Goal: Complete application form: Complete application form

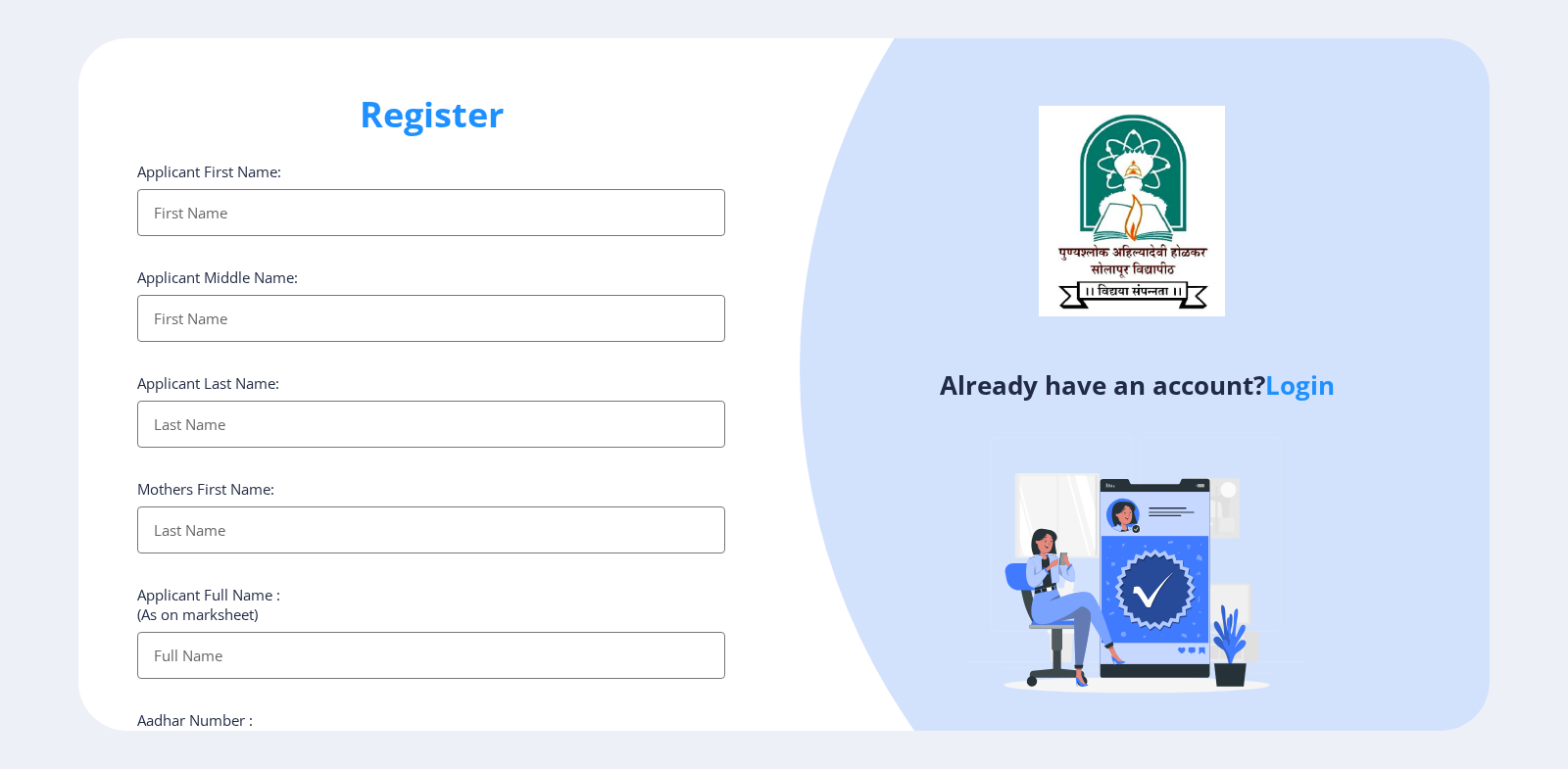
select select
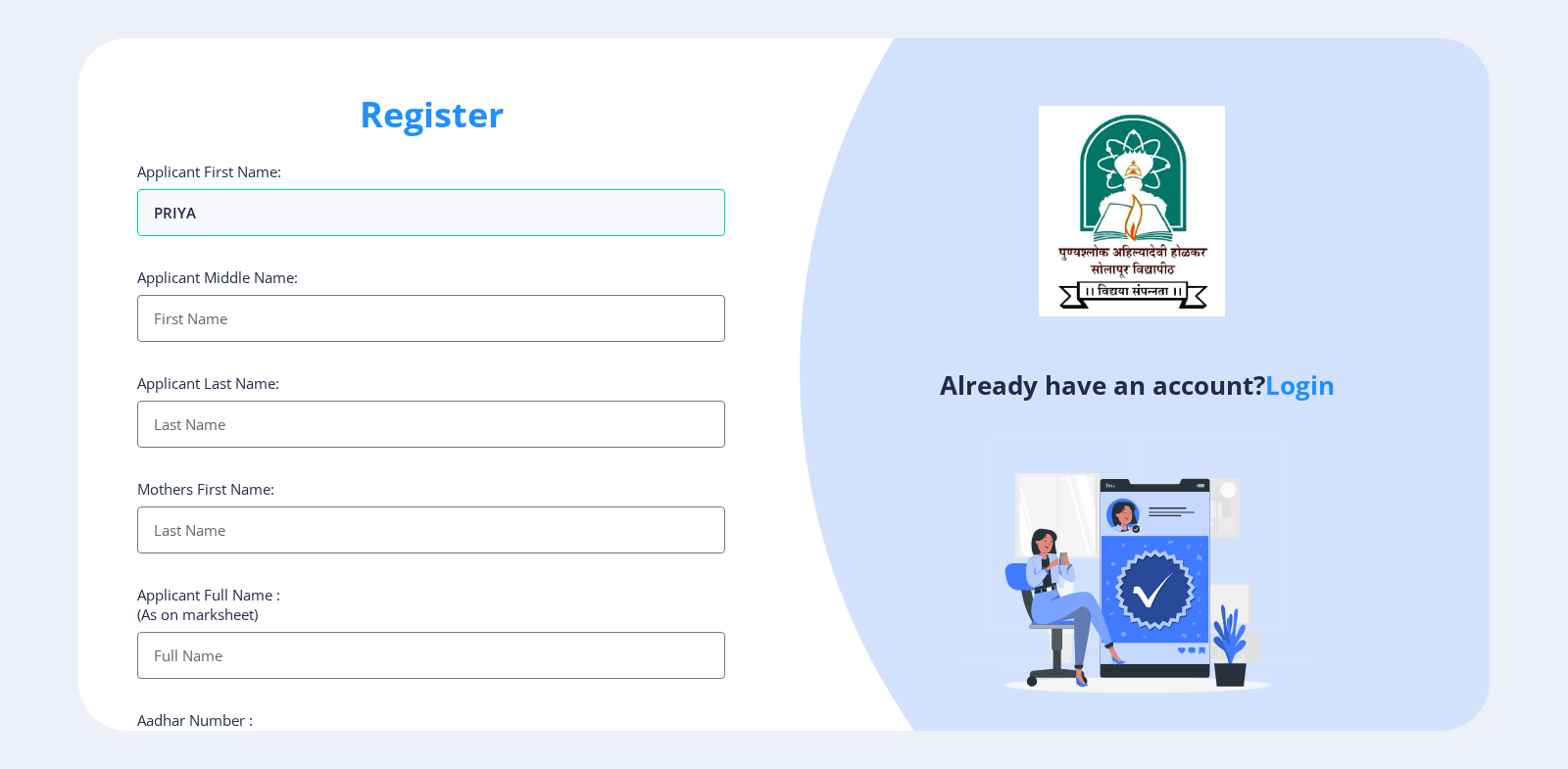
type input "PRIYA"
type input "RAMCHANDRA"
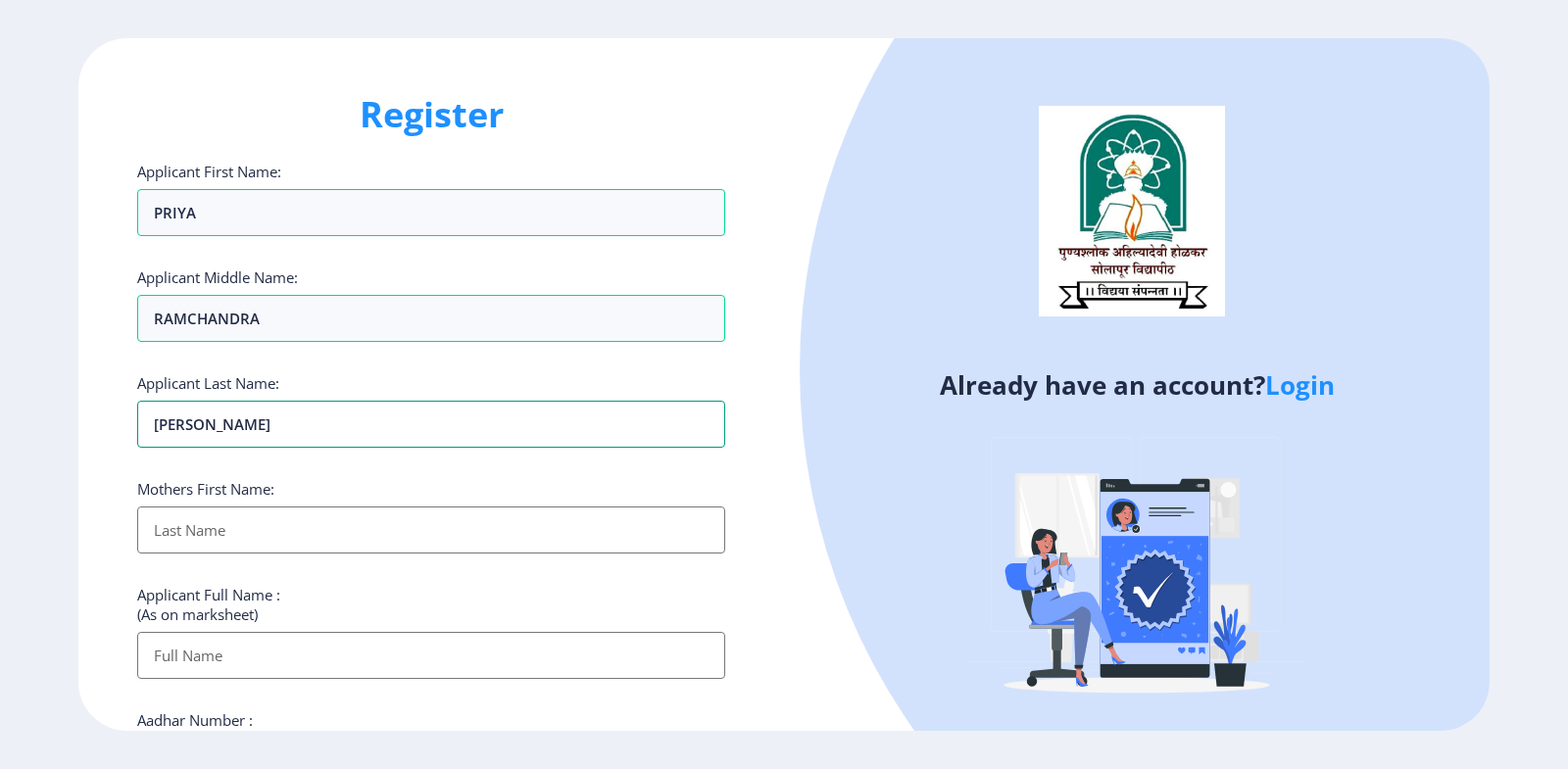
type input "[PERSON_NAME]"
type input "MAYA"
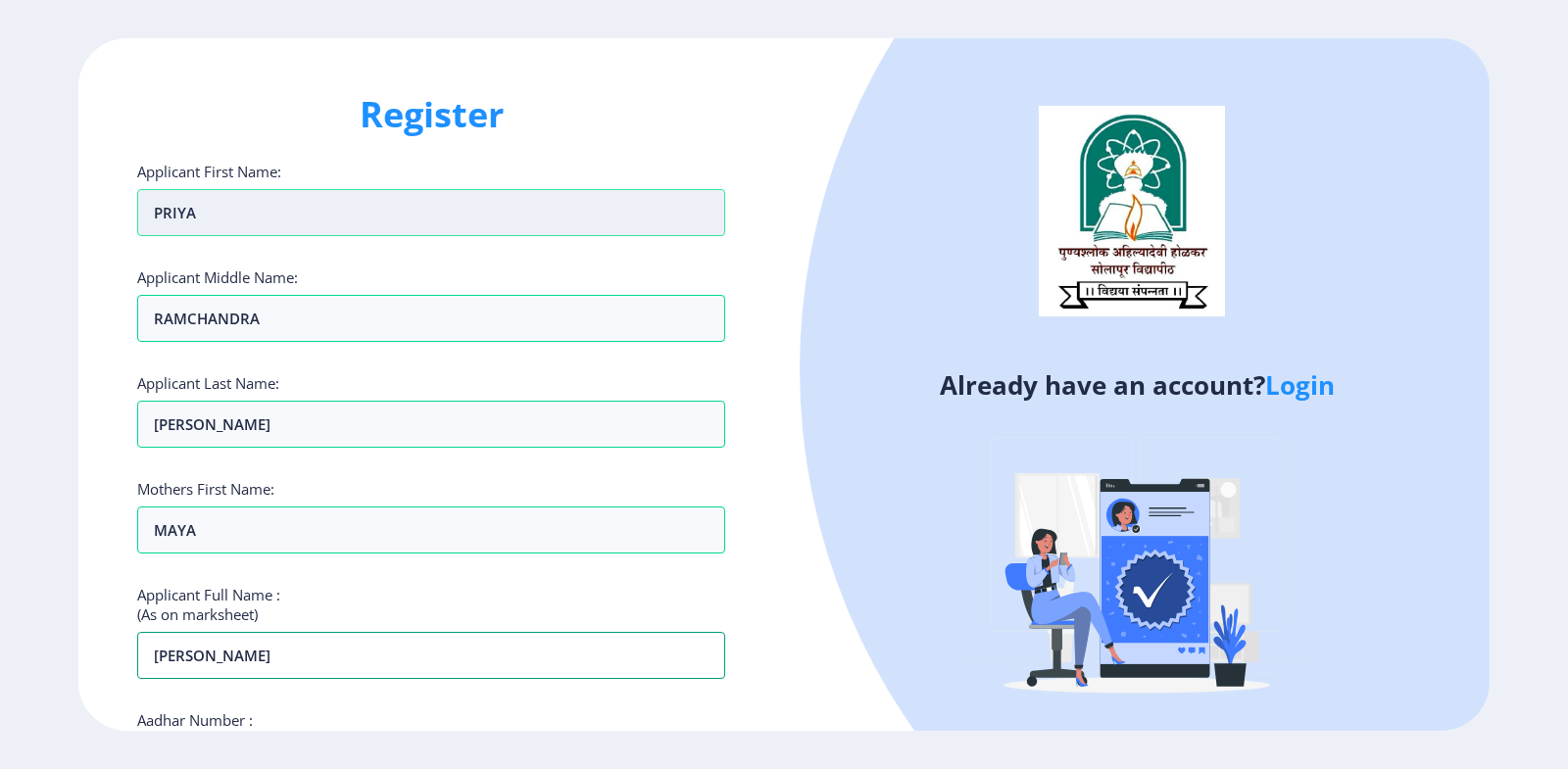
scroll to position [236, 0]
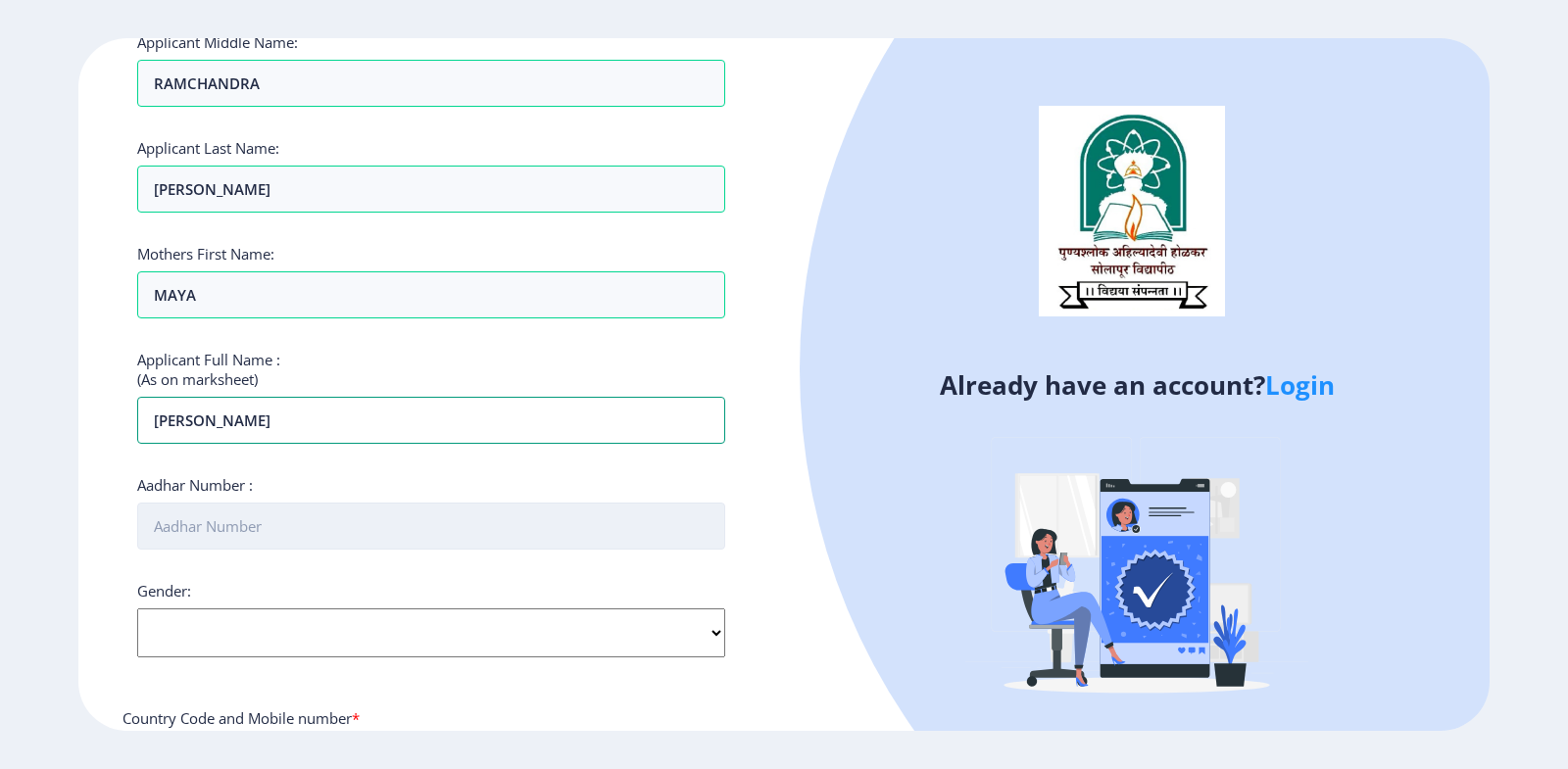
type input "[PERSON_NAME]"
click at [262, 533] on input "Aadhar Number :" at bounding box center [431, 526] width 588 height 47
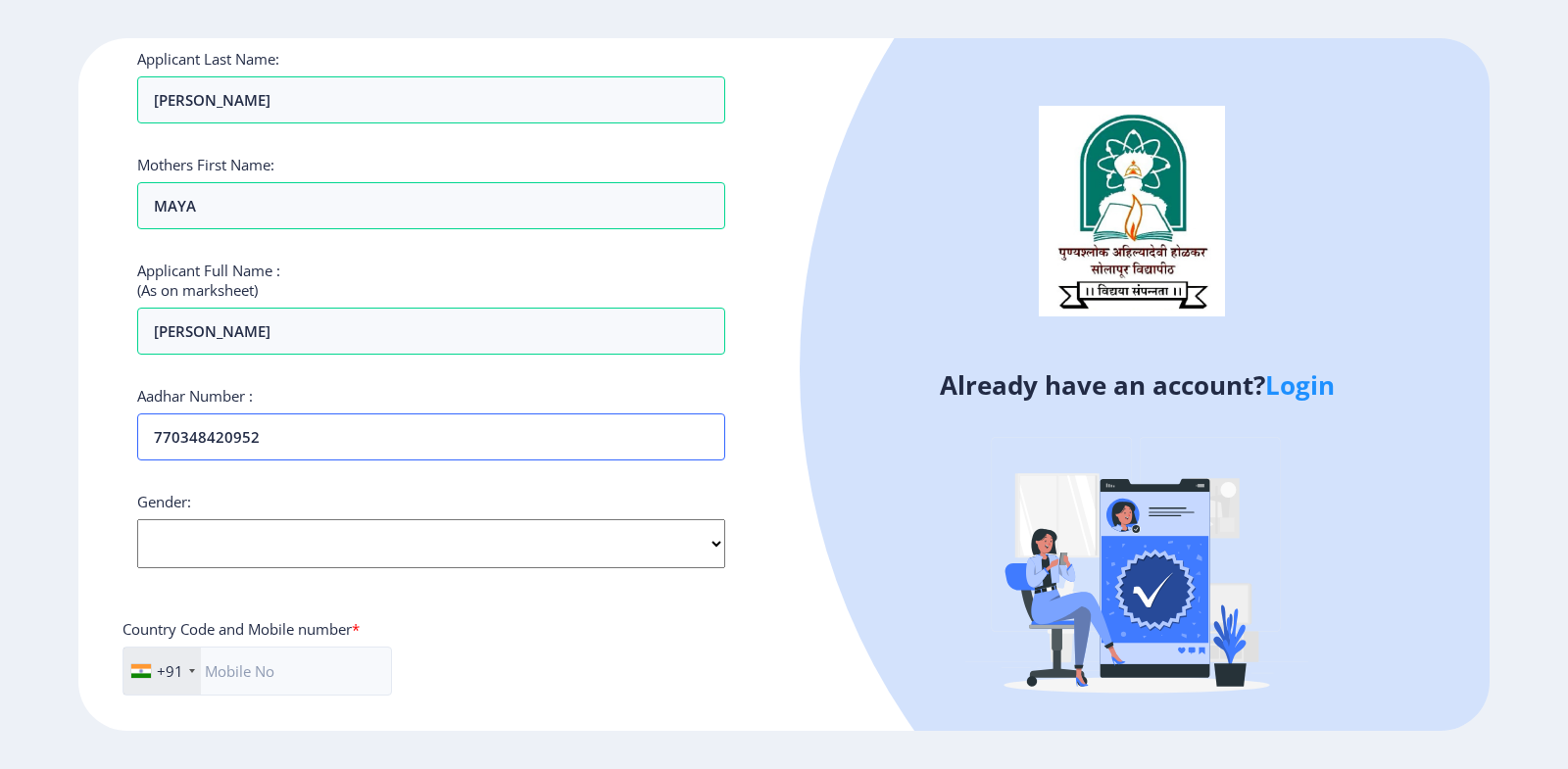
scroll to position [353, 0]
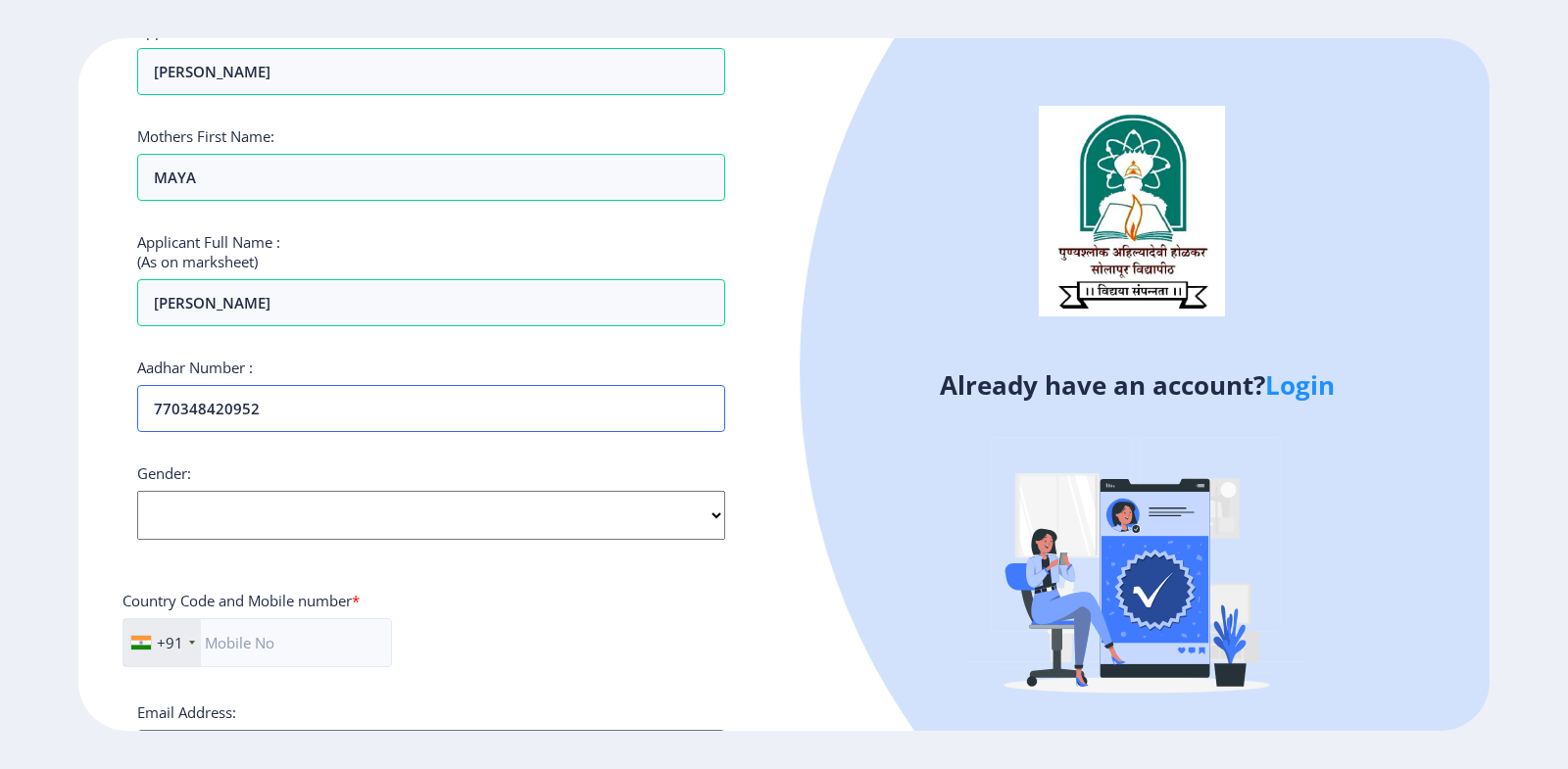
type input "770348420952"
click at [137, 491] on select "Select Gender [DEMOGRAPHIC_DATA] [DEMOGRAPHIC_DATA] Other" at bounding box center [431, 516] width 588 height 49
select select "[DEMOGRAPHIC_DATA]"
click option "[DEMOGRAPHIC_DATA]" at bounding box center [0, 0] width 0 height 0
click at [307, 648] on input "text" at bounding box center [256, 643] width 269 height 49
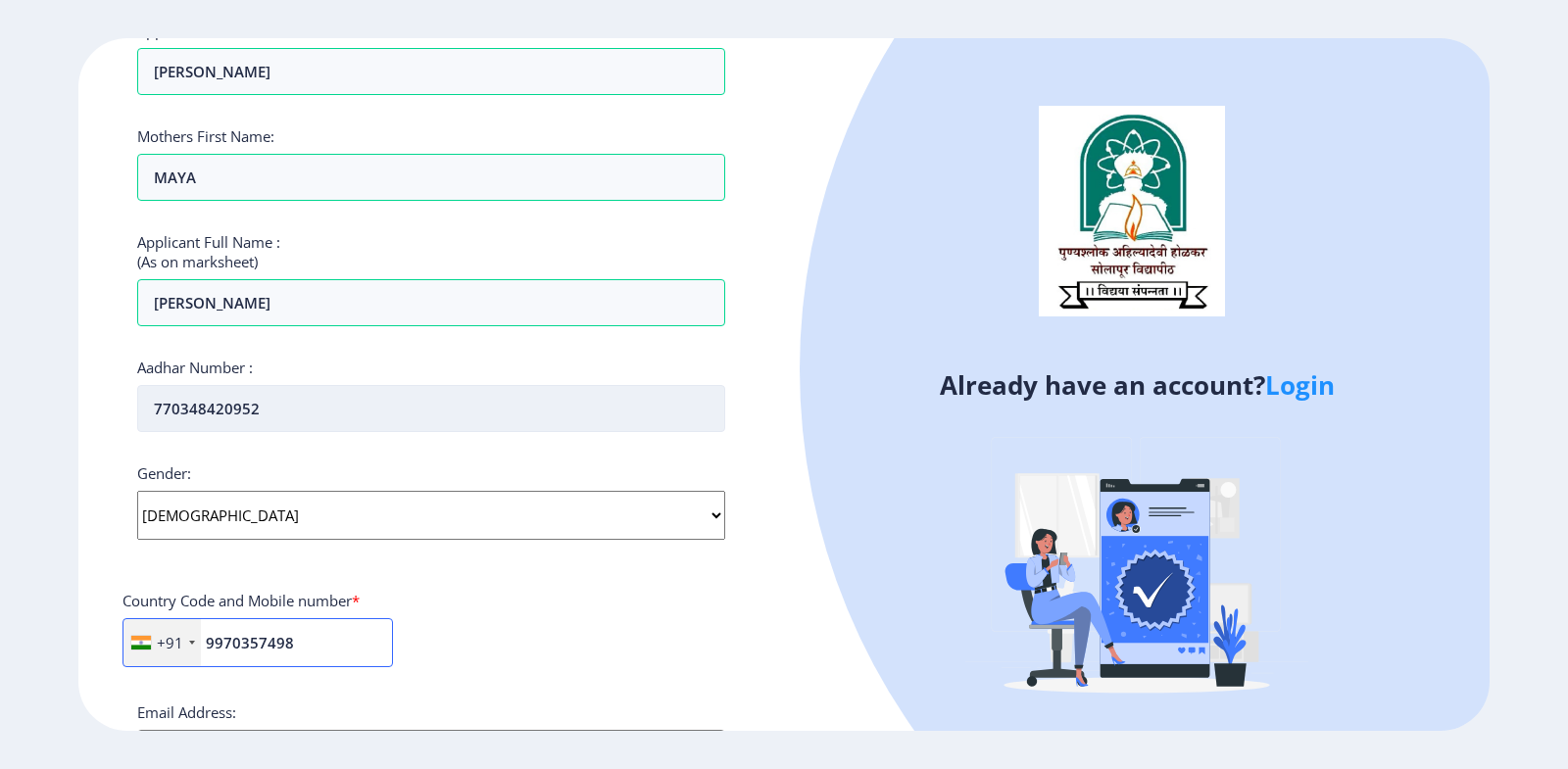
scroll to position [671, 0]
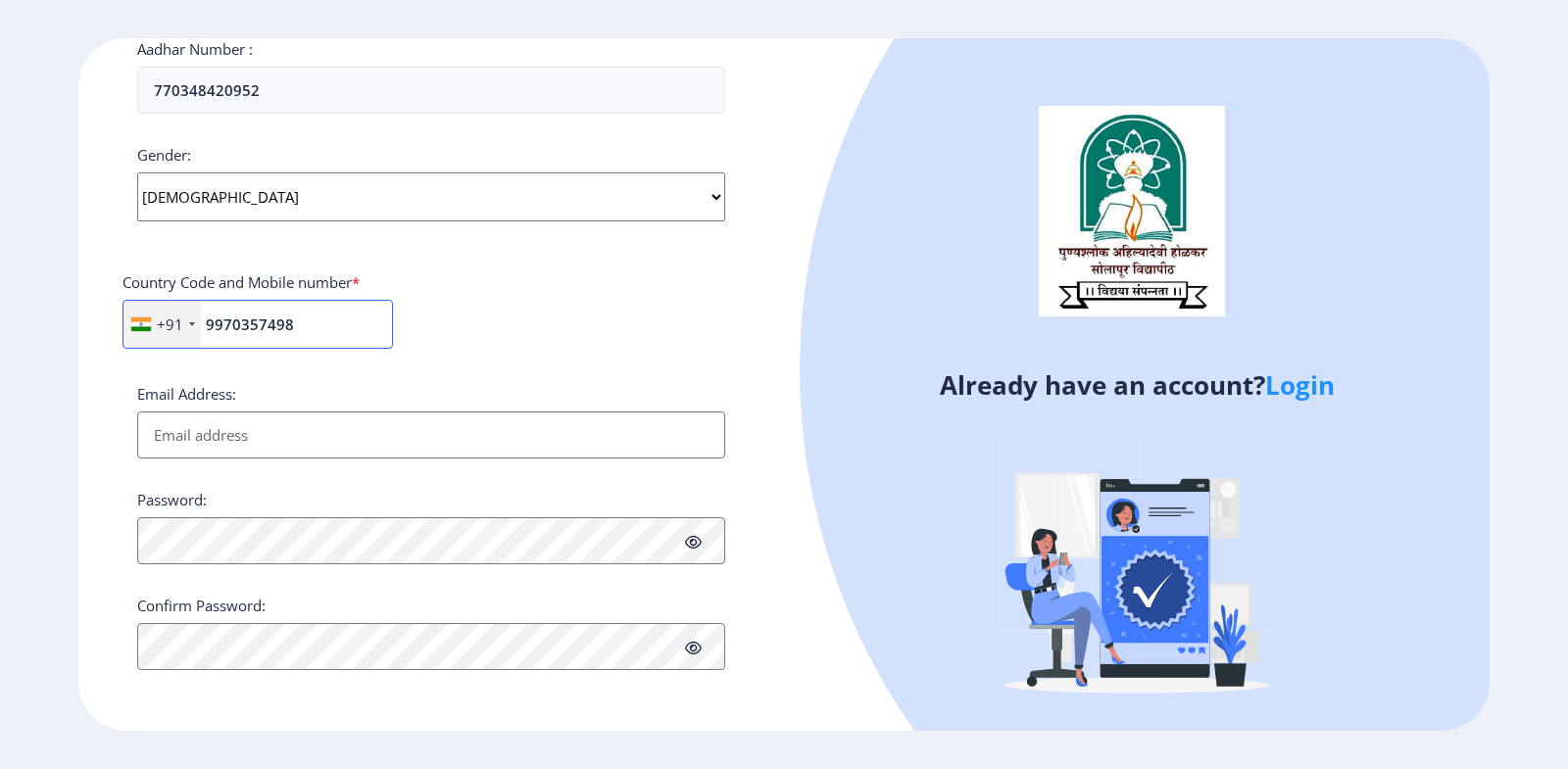
type input "9970357498"
click at [250, 417] on input "Email Address:" at bounding box center [431, 436] width 588 height 47
type input "[EMAIL_ADDRESS][DOMAIN_NAME]"
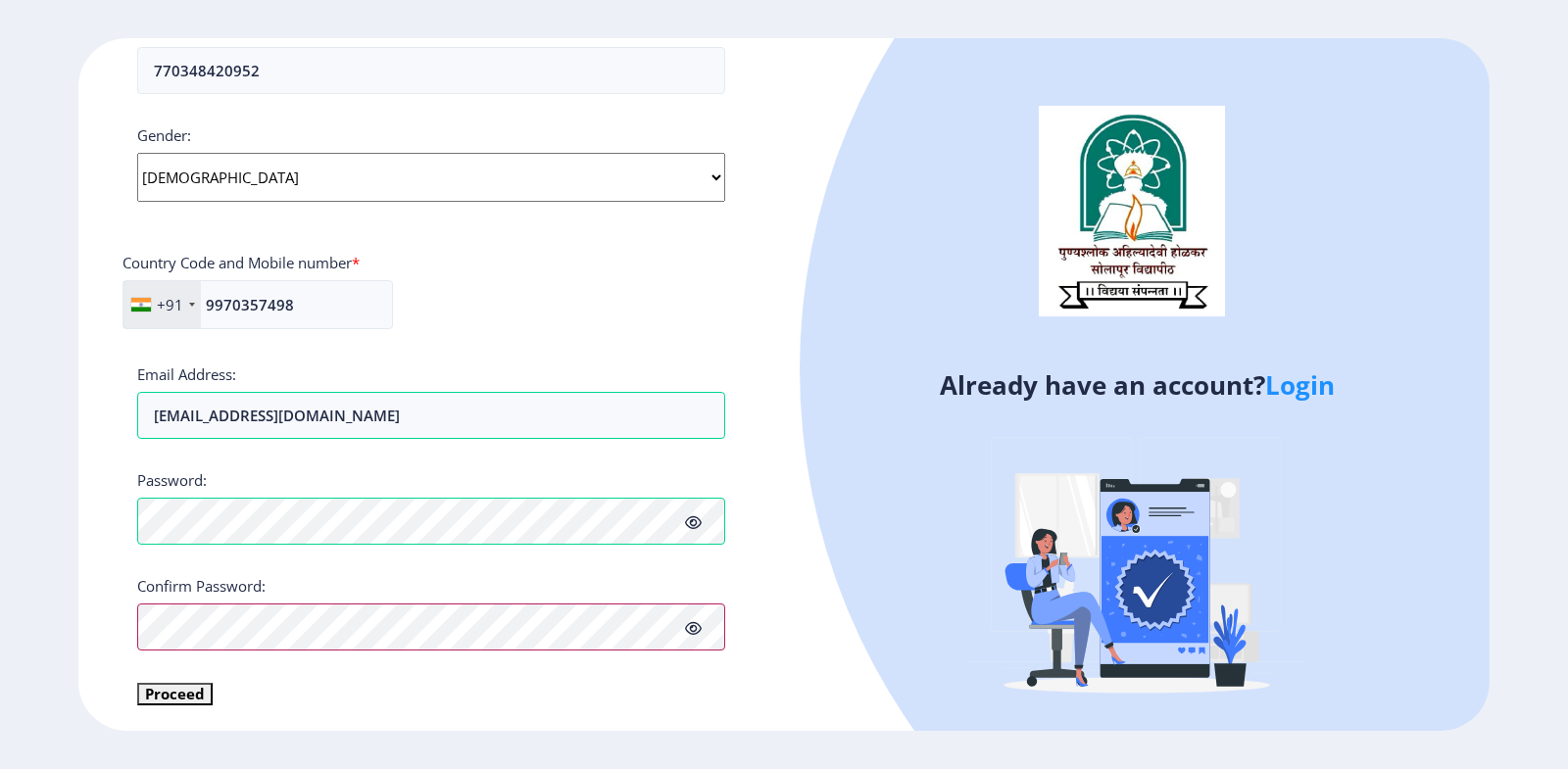
scroll to position [695, 0]
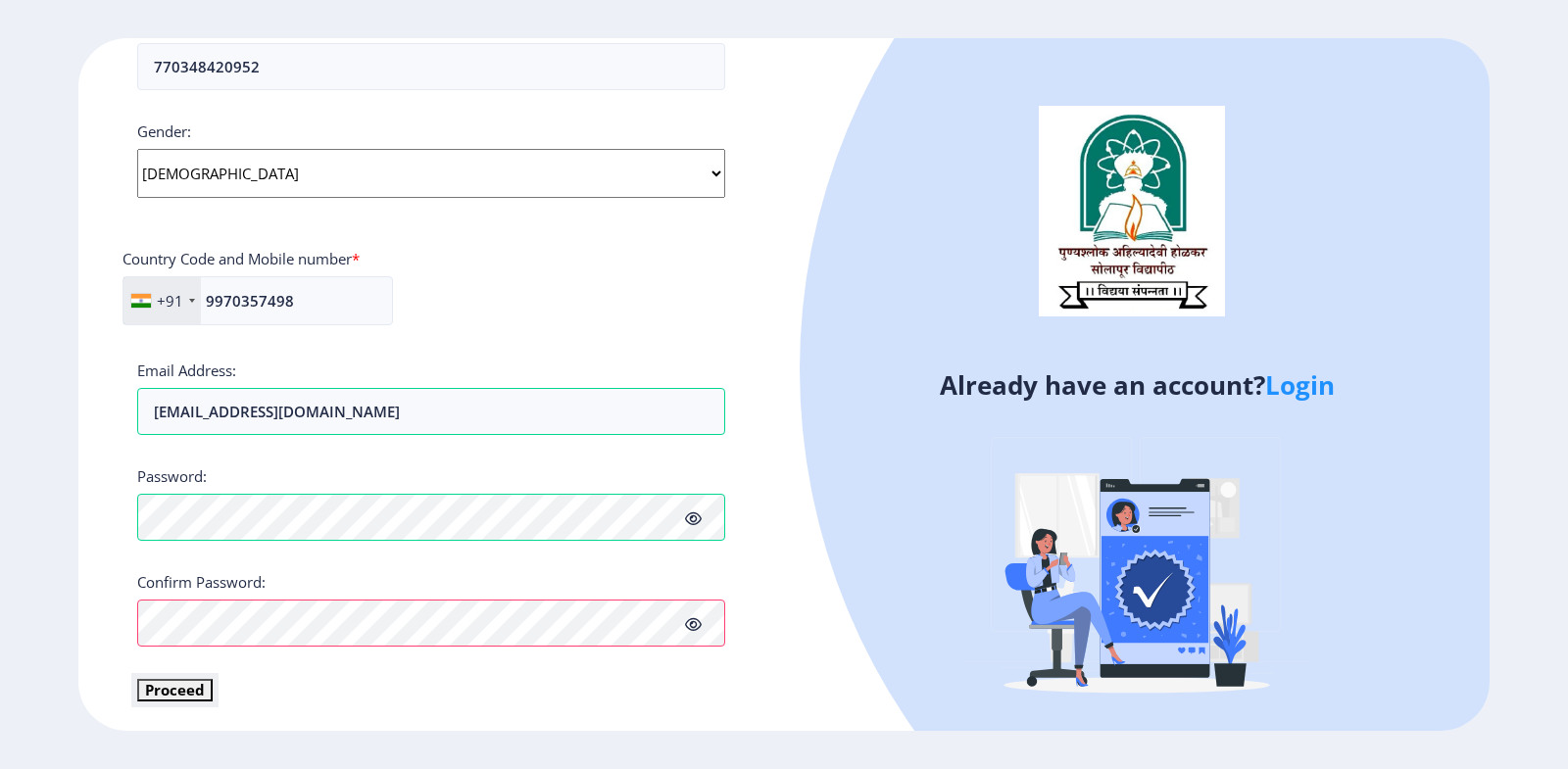
click at [164, 700] on button "Proceed" at bounding box center [174, 690] width 76 height 23
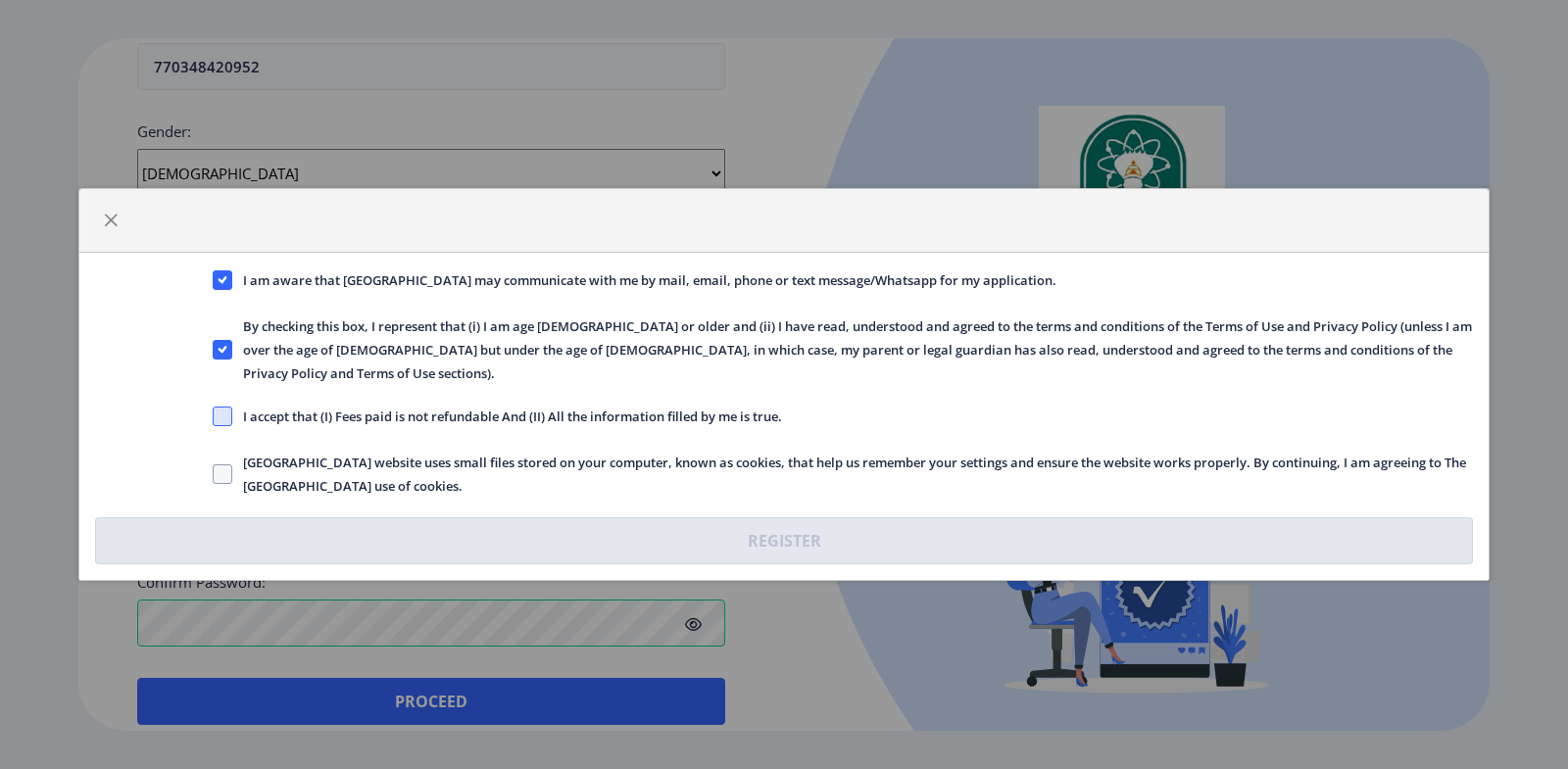
click at [224, 407] on span at bounding box center [223, 417] width 20 height 20
click at [214, 417] on input "I accept that (I) Fees paid is not refundable And (II) All the information fill…" at bounding box center [213, 417] width 1 height 1
checkbox input "true"
click at [222, 464] on span at bounding box center [223, 474] width 20 height 20
click at [214, 474] on input "[GEOGRAPHIC_DATA] website uses small files stored on your computer, known as co…" at bounding box center [213, 474] width 1 height 1
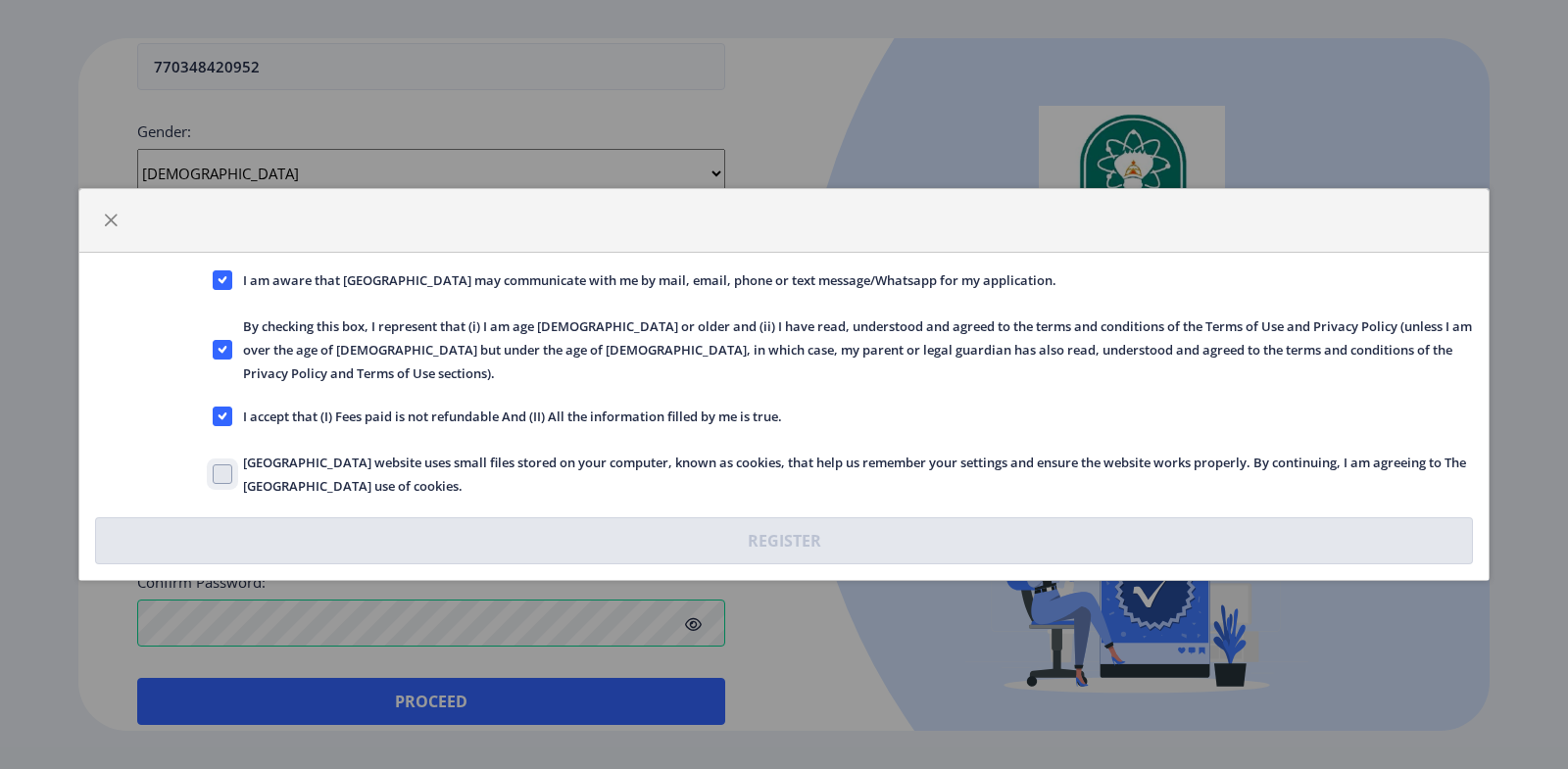
checkbox input "true"
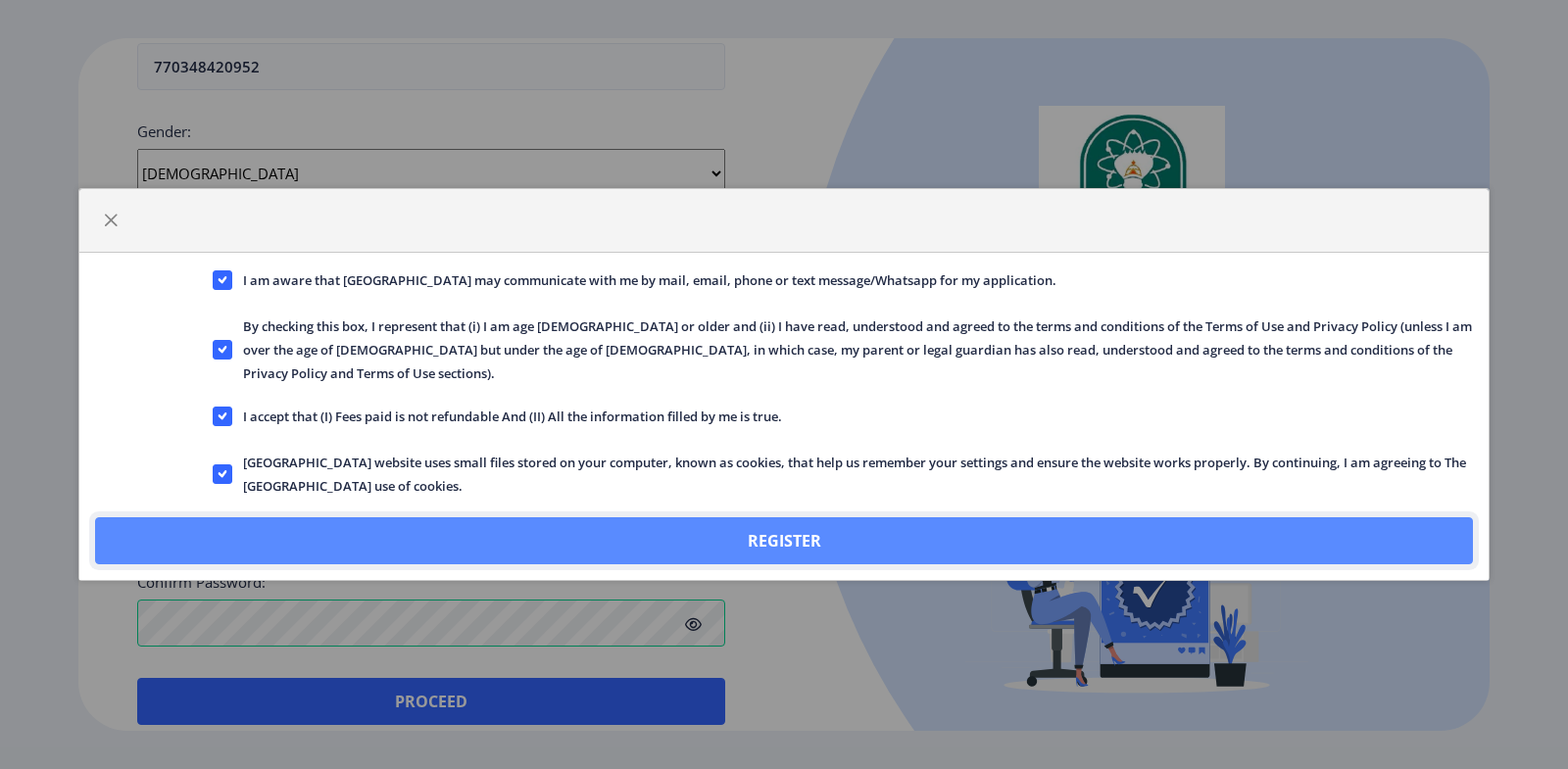
click at [619, 526] on button "Register" at bounding box center [784, 541] width 1378 height 47
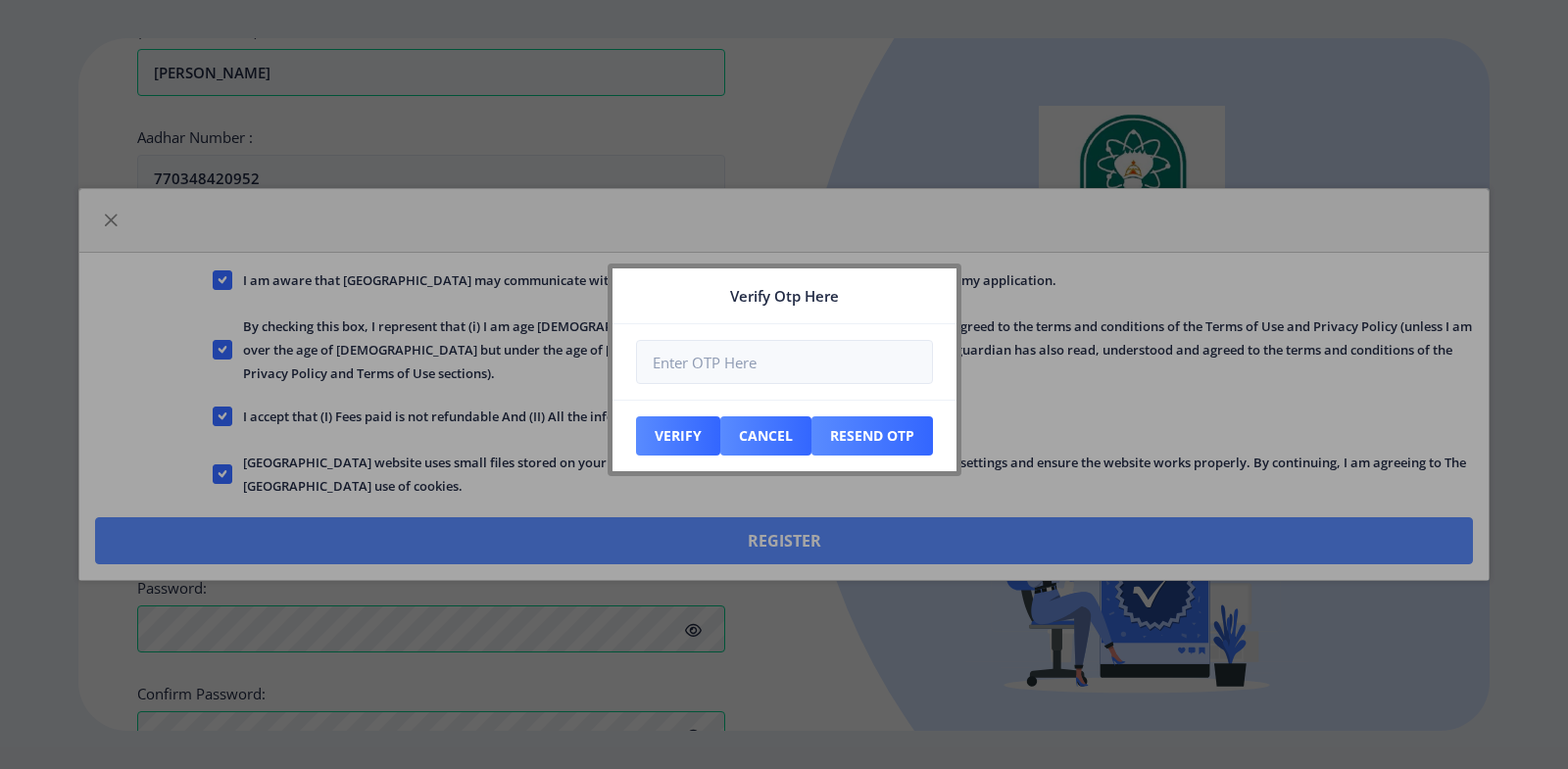
scroll to position [806, 0]
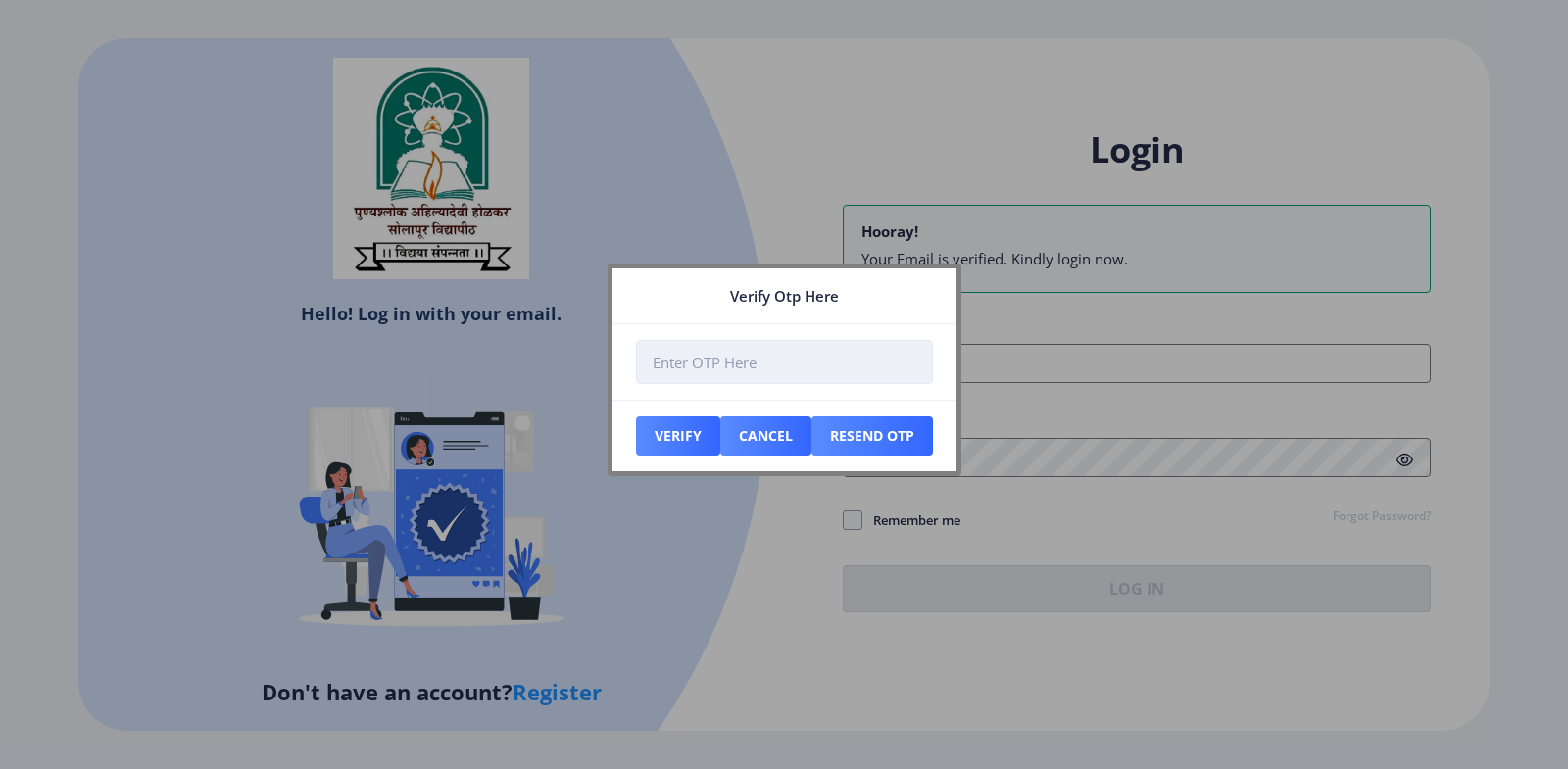
click at [717, 367] on input "number" at bounding box center [784, 362] width 297 height 44
type input "321813"
click at [680, 433] on button "Verify" at bounding box center [678, 437] width 85 height 39
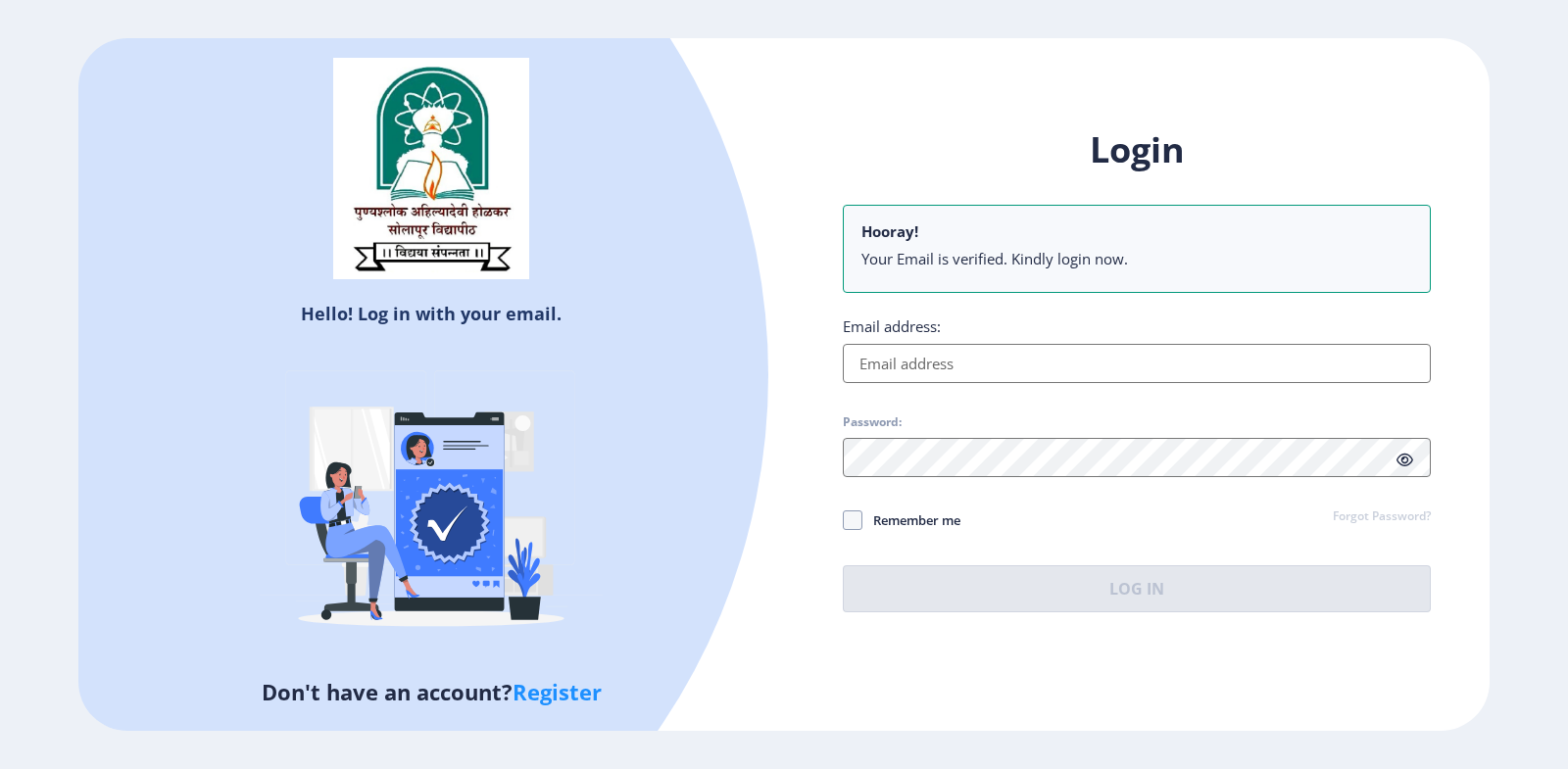
click at [956, 363] on input "Email address:" at bounding box center [1136, 364] width 588 height 39
type input "[EMAIL_ADDRESS][DOMAIN_NAME]"
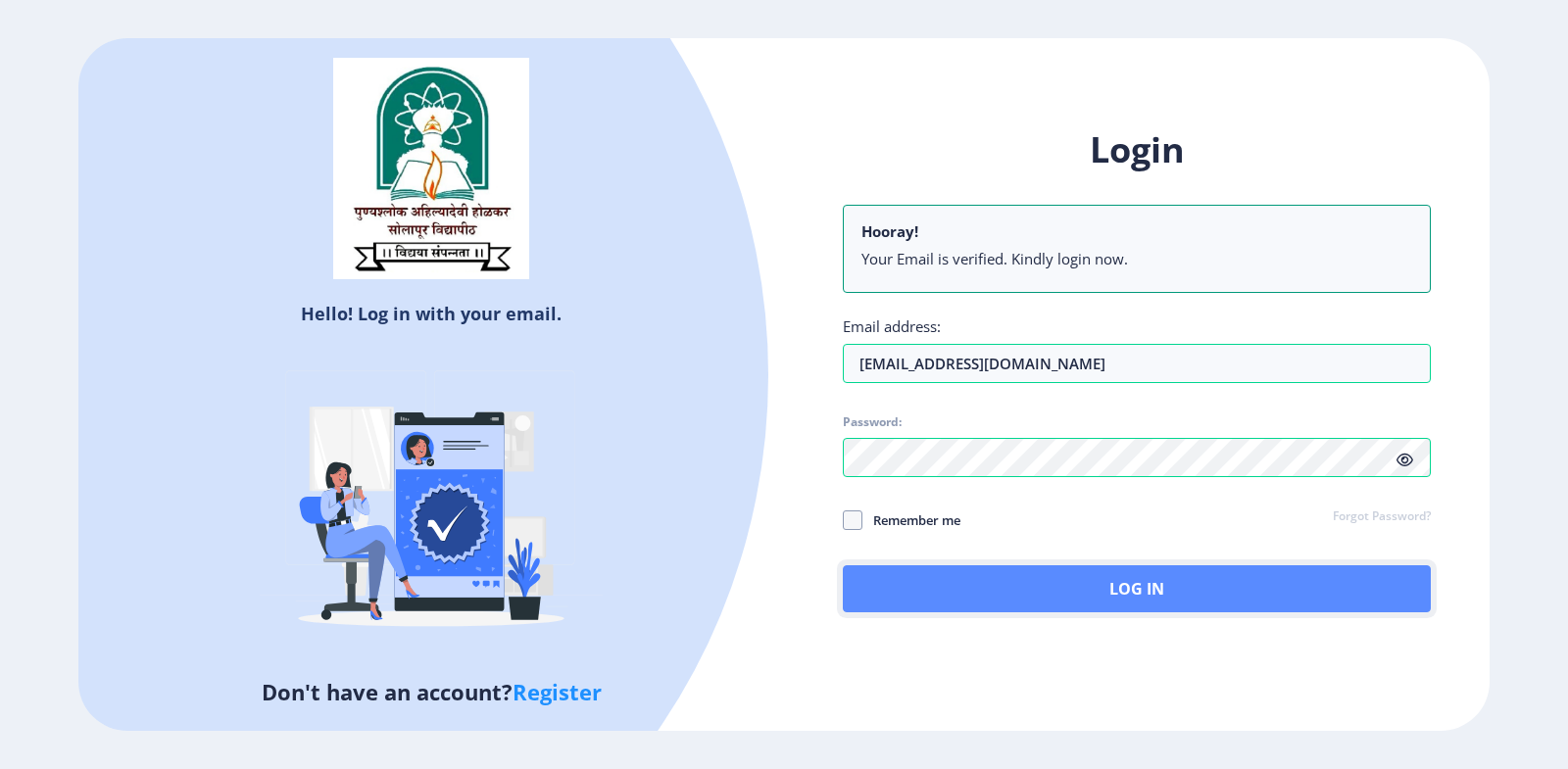
click at [1030, 583] on button "Log In" at bounding box center [1136, 590] width 588 height 47
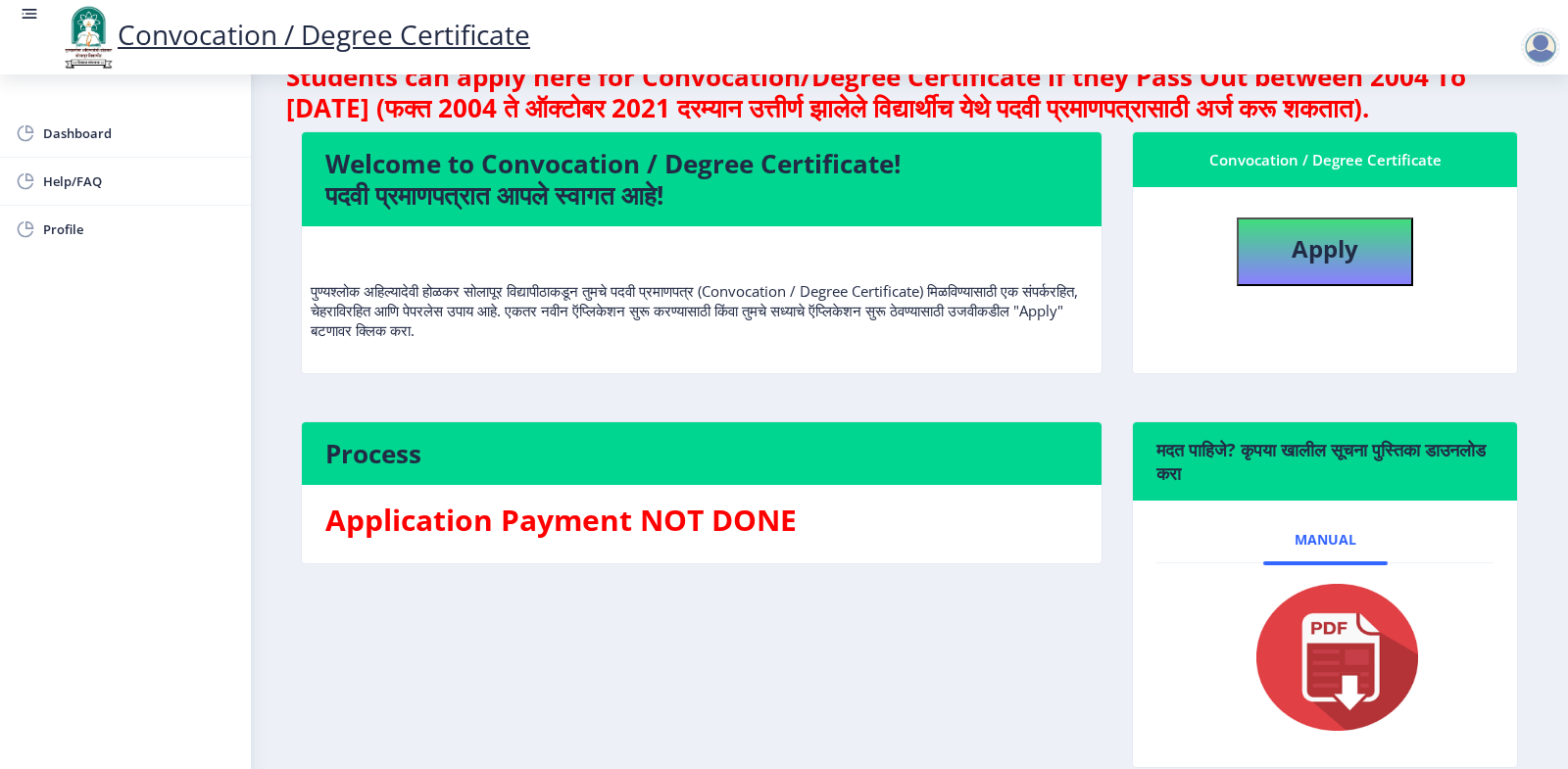
scroll to position [123, 0]
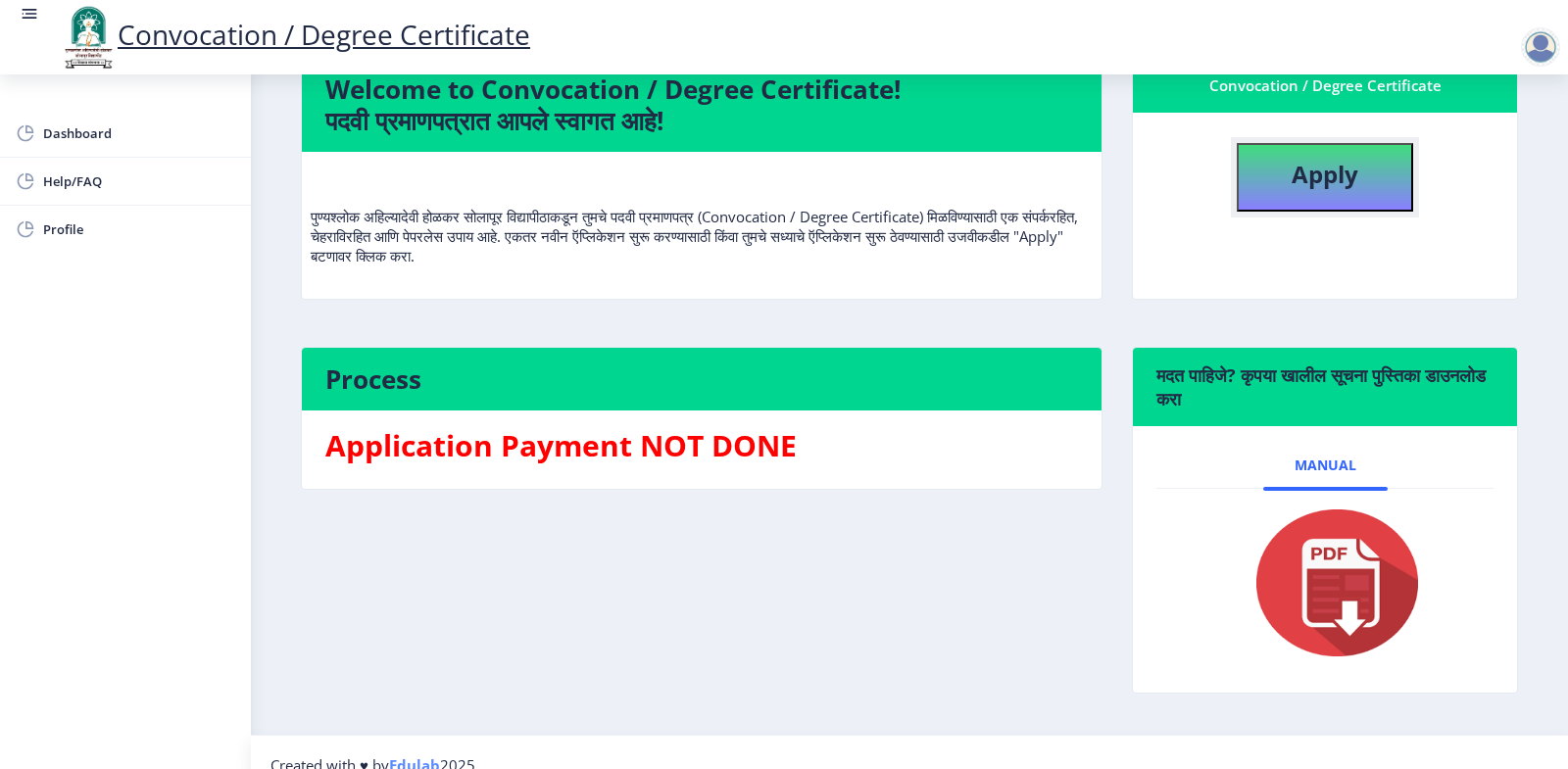
click at [1336, 190] on b "Apply" at bounding box center [1325, 174] width 67 height 33
select select
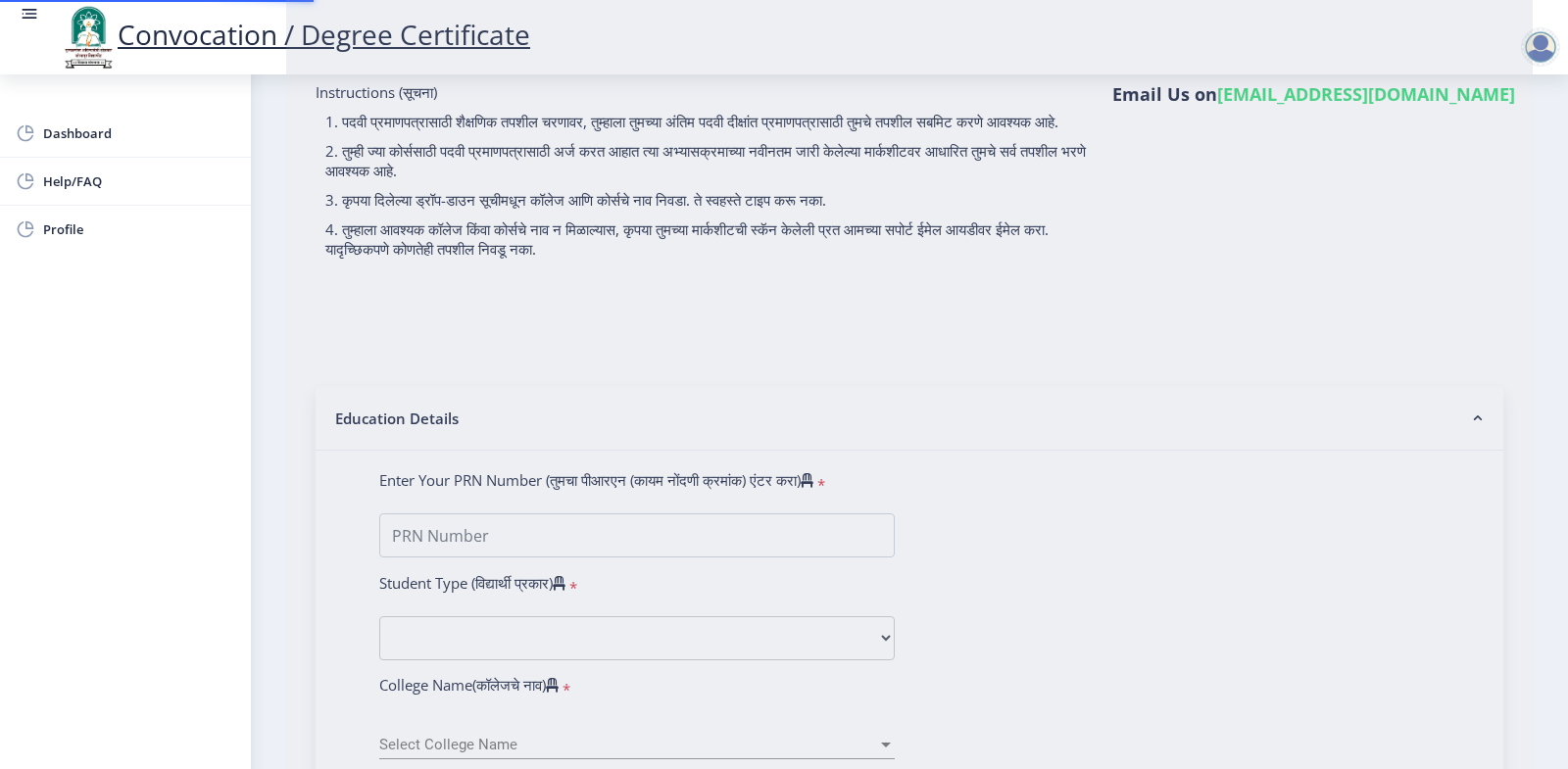
type input "[PERSON_NAME]"
type input "MAYA"
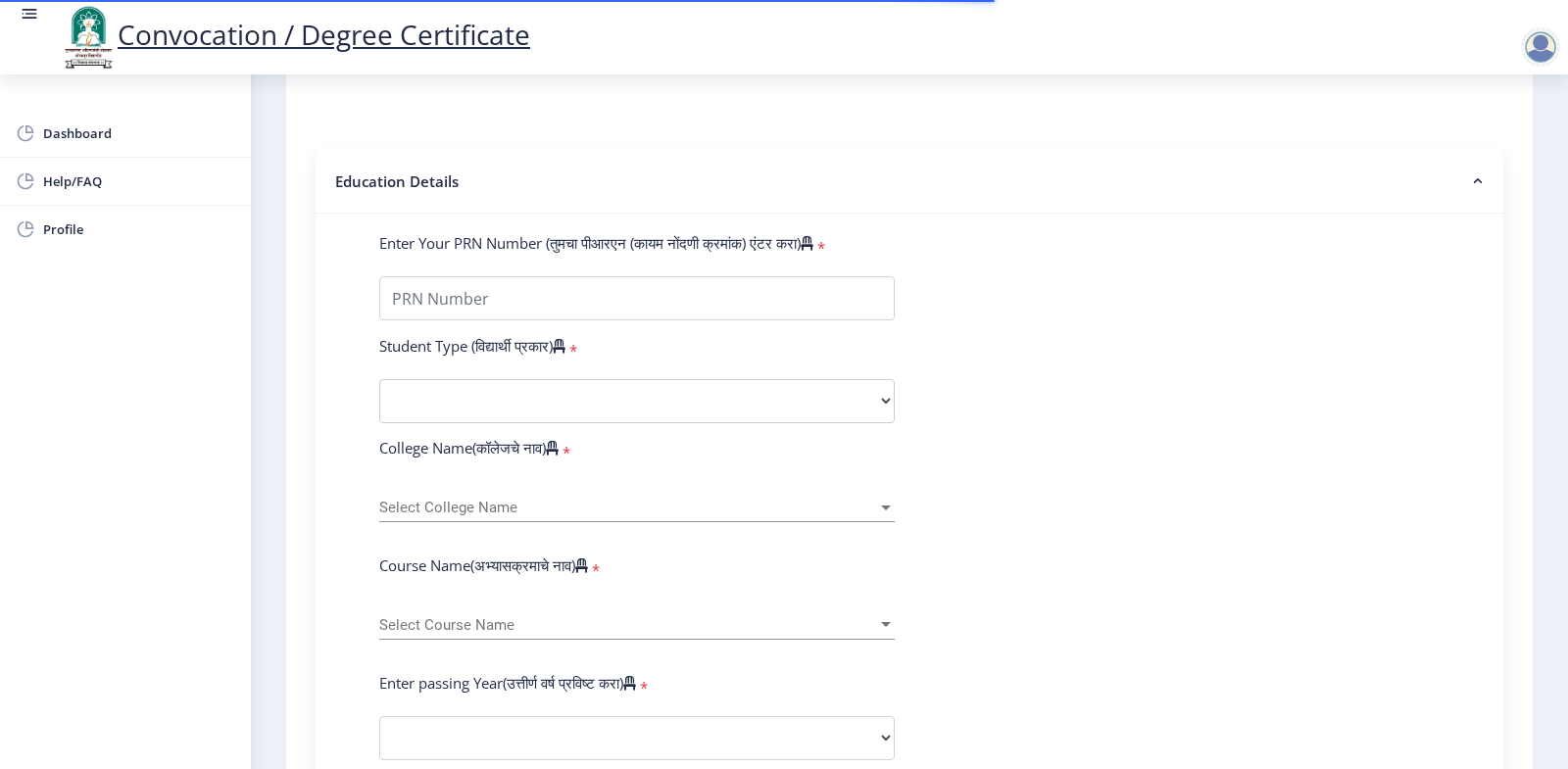
scroll to position [371, 0]
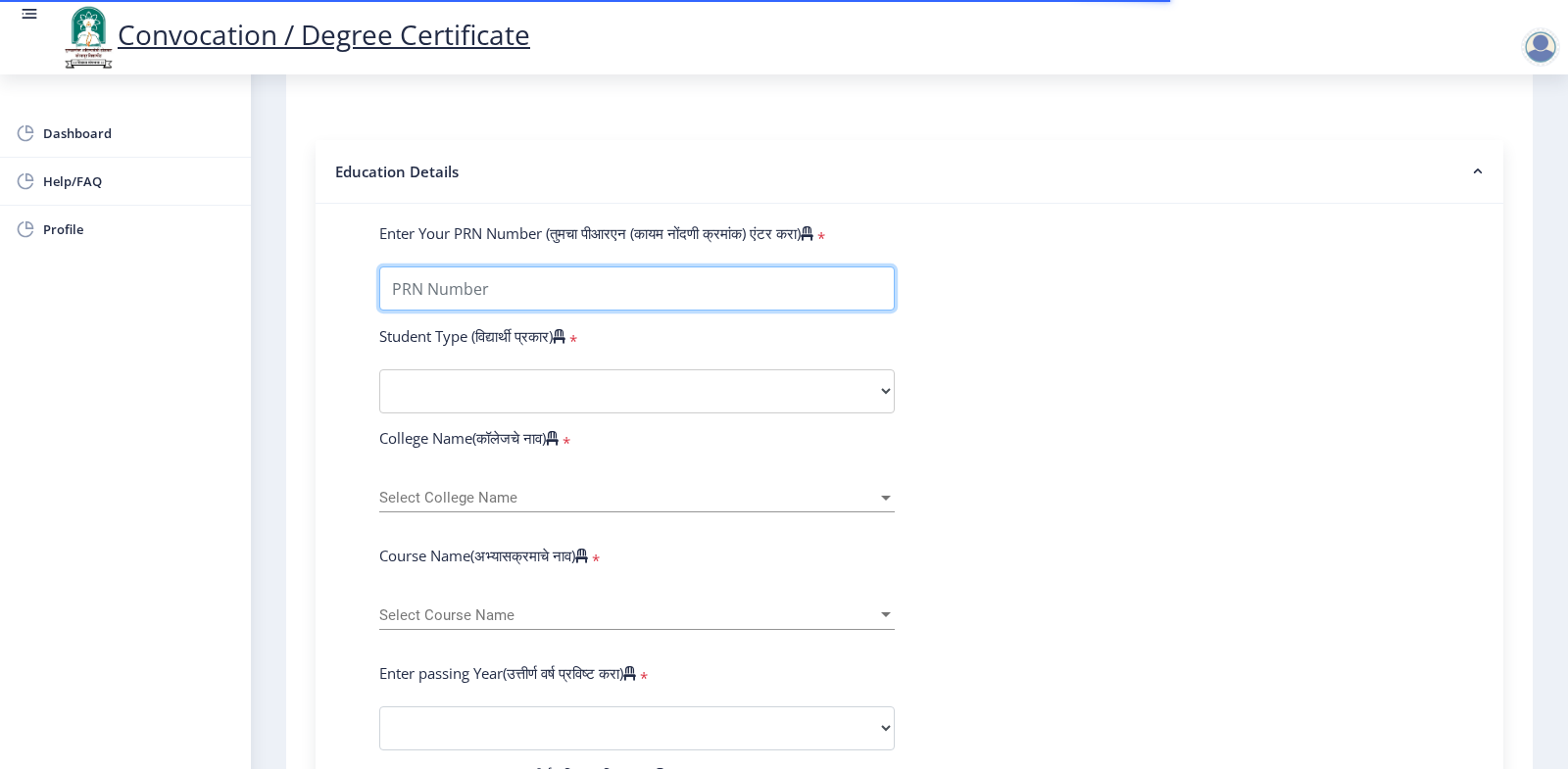
click at [516, 295] on input "Enter Your PRN Number (तुमचा पीआरएन (कायम नोंदणी क्रमांक) एंटर करा)" at bounding box center [637, 288] width 515 height 44
type input "201103250026843"
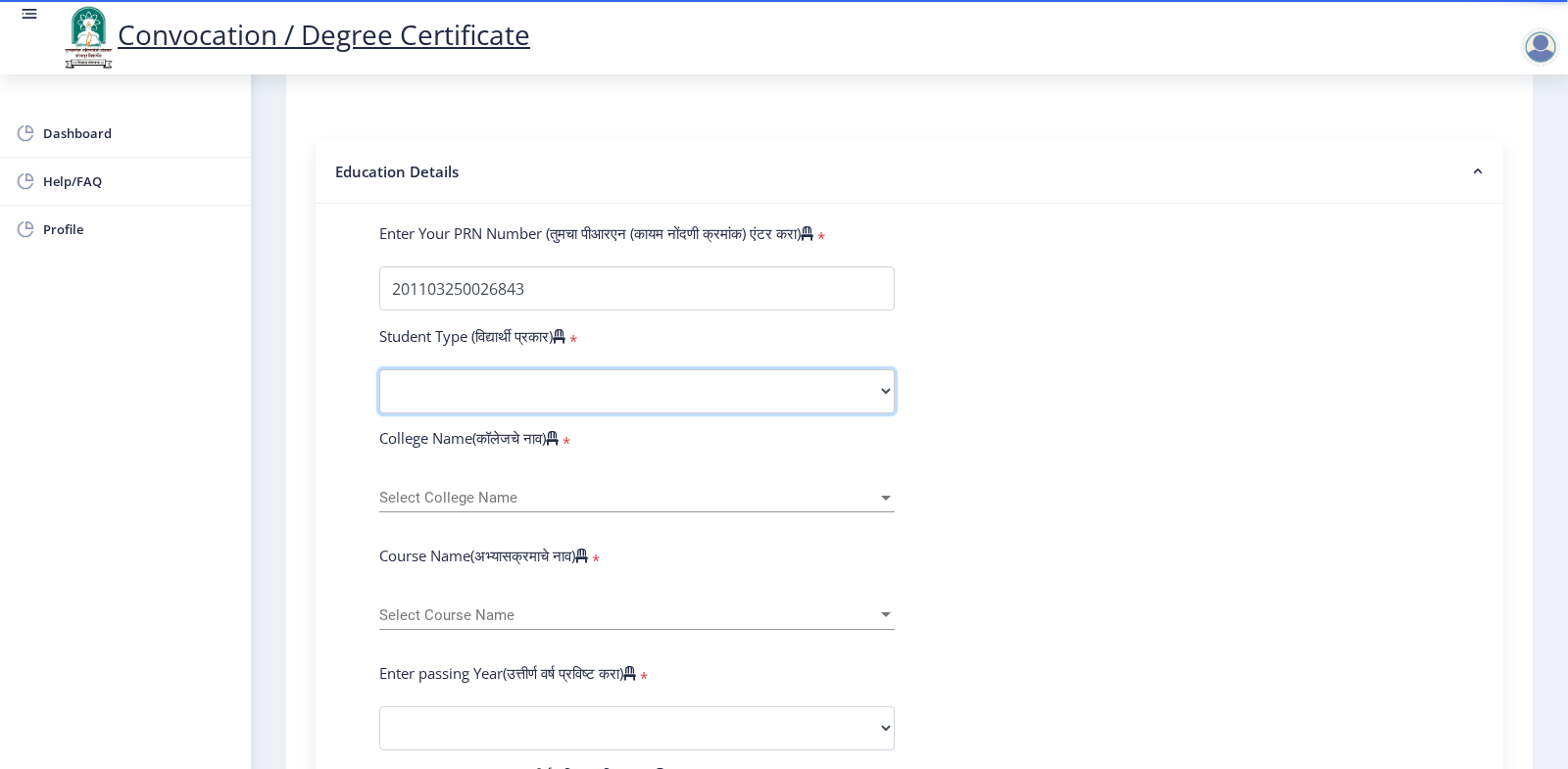
click at [379, 370] on select "Select Student Type Regular External" at bounding box center [637, 391] width 515 height 44
select select "Regular"
click option "Regular" at bounding box center [0, 0] width 0 height 0
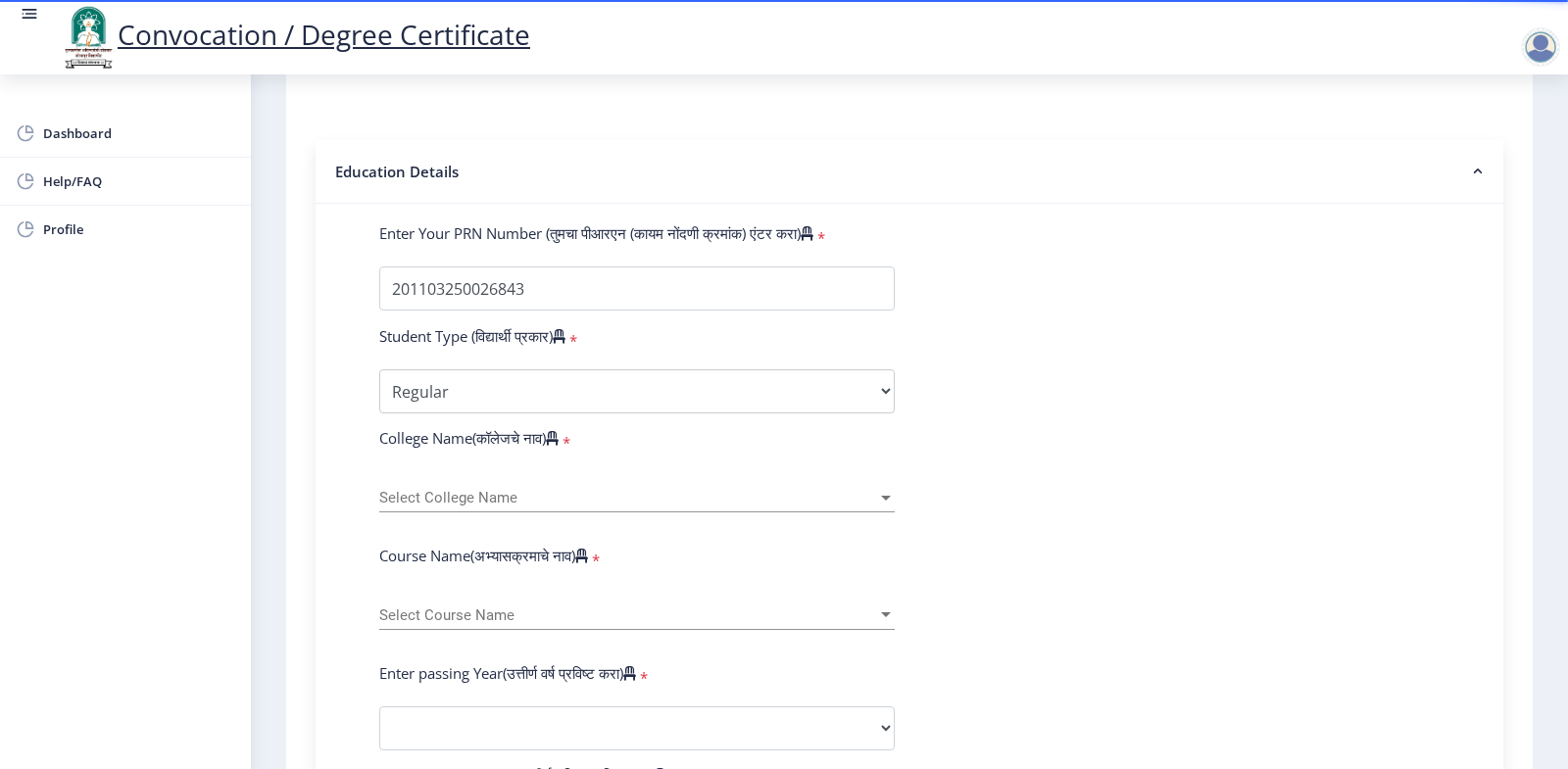
click at [480, 507] on span "Select College Name" at bounding box center [628, 498] width 498 height 17
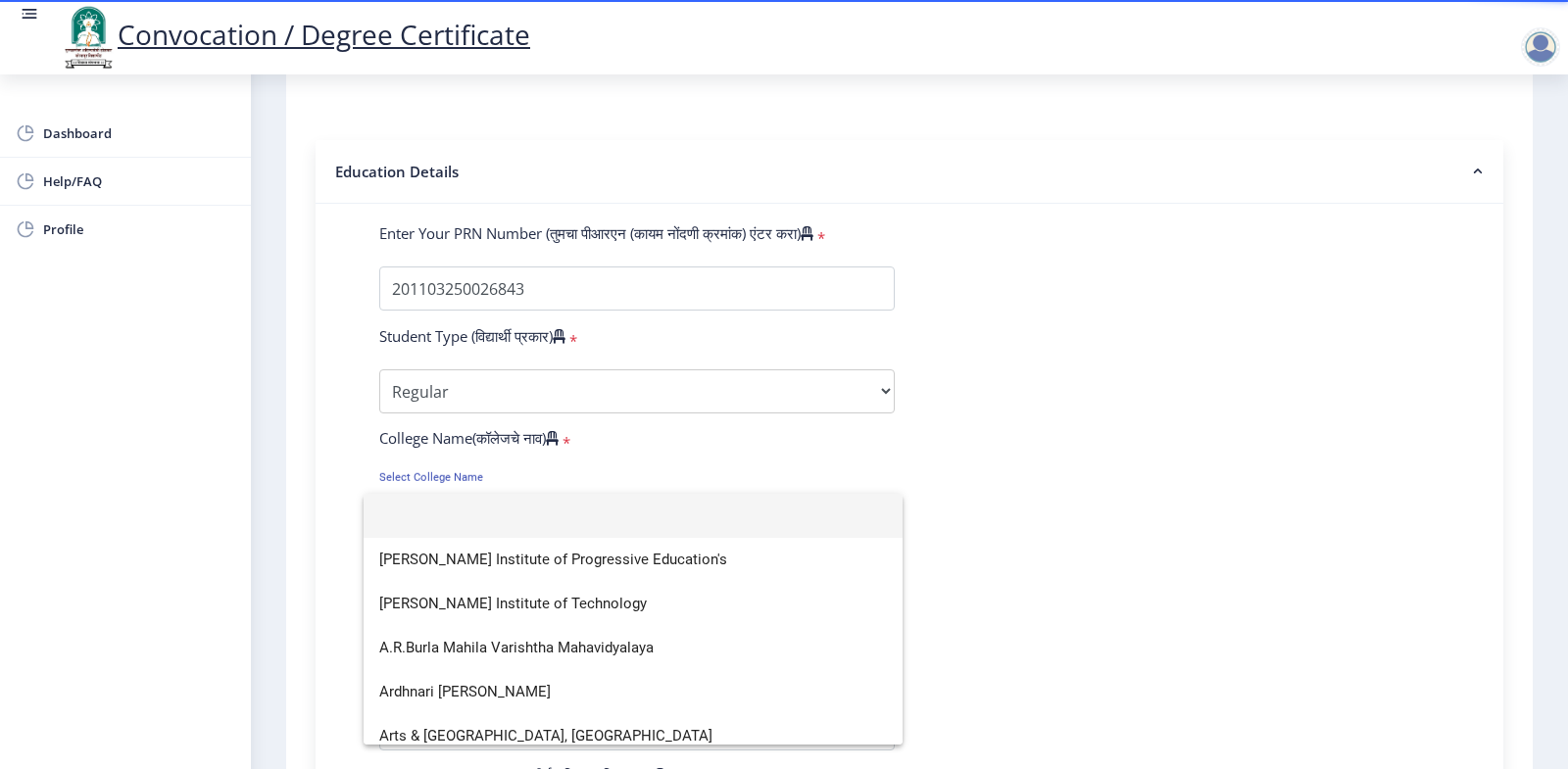
type input "s"
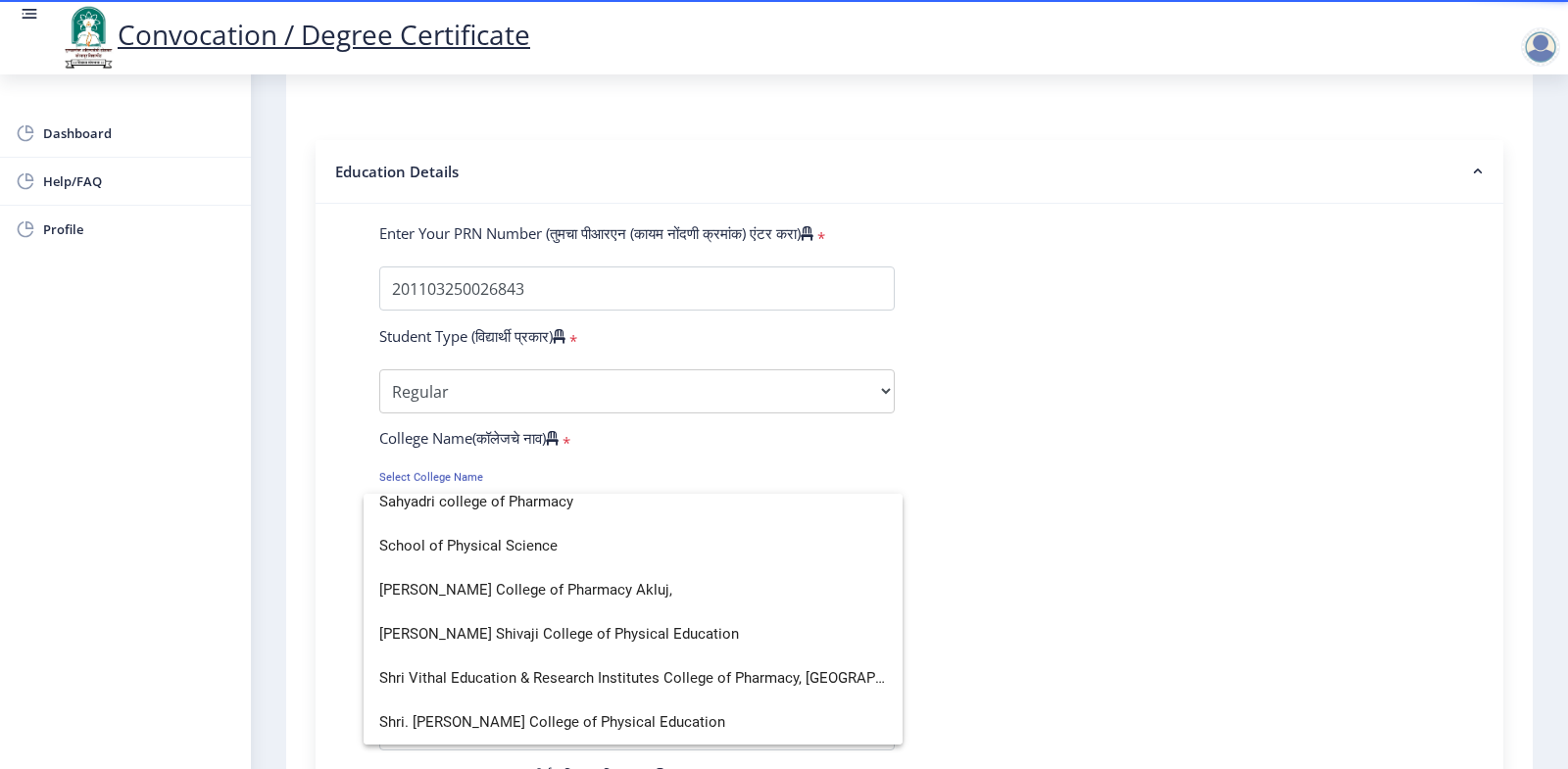
scroll to position [0, 0]
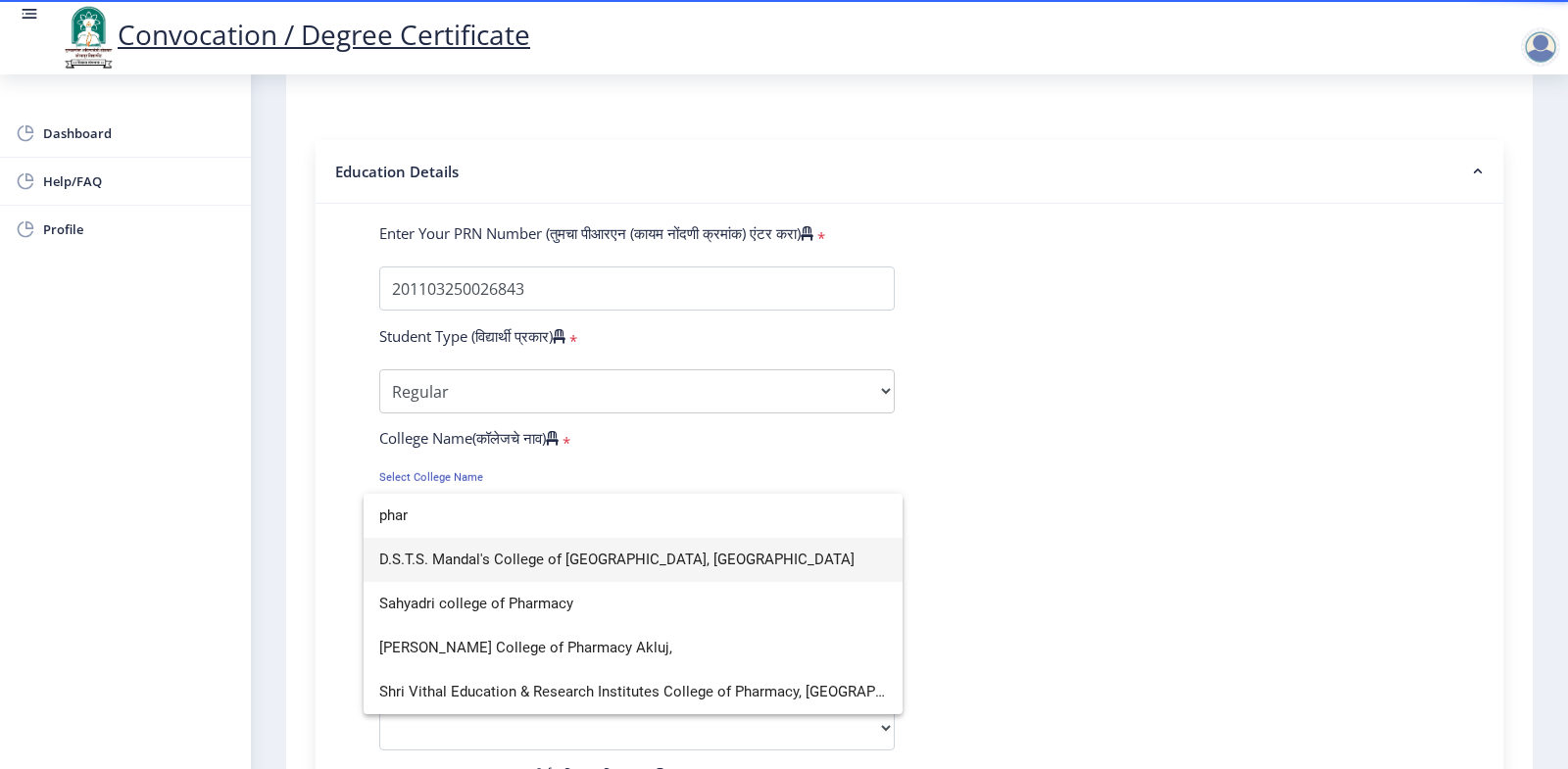
type input "phar"
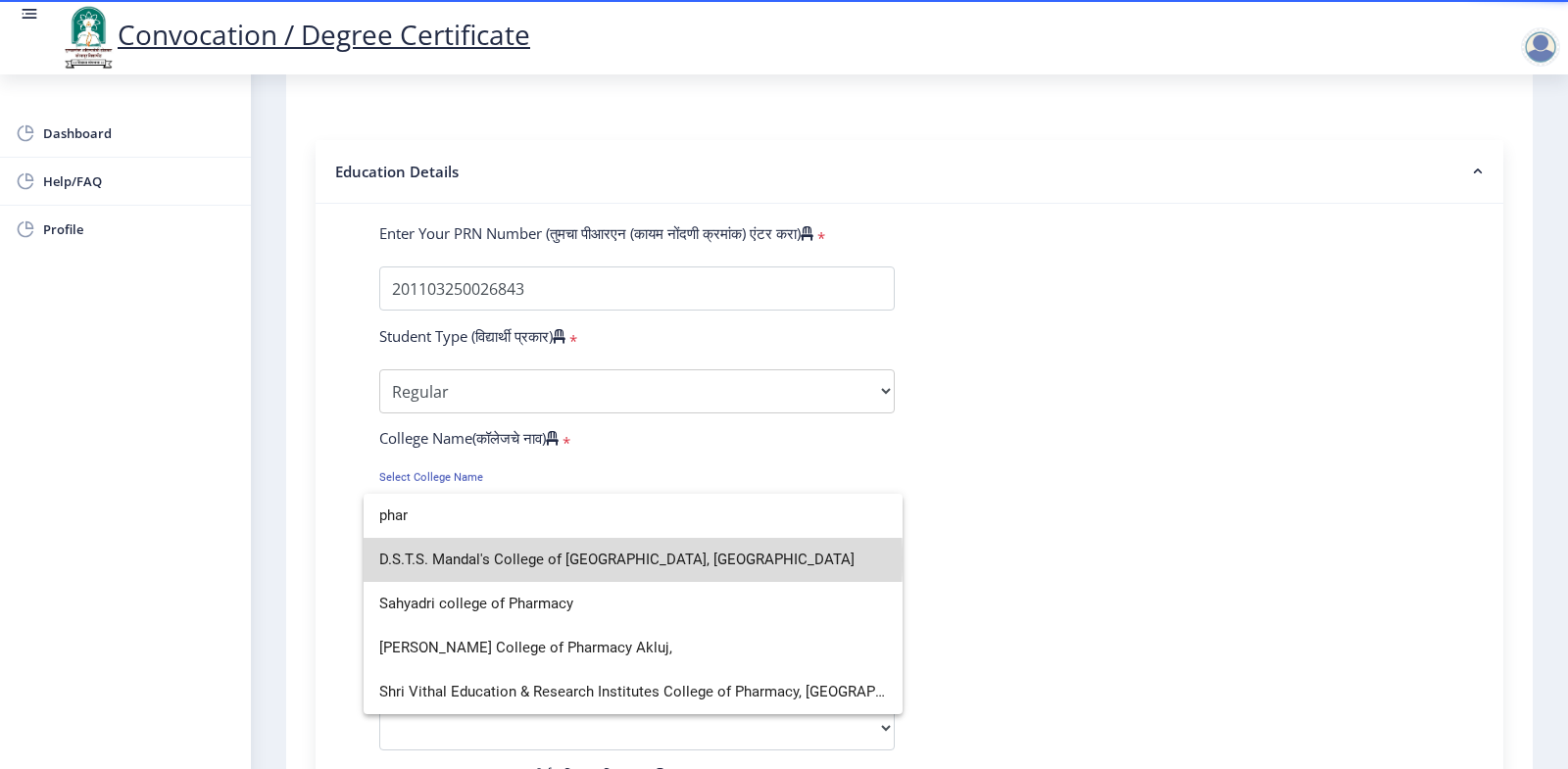
click at [497, 560] on span "D.S.T.S. Mandal's College of [GEOGRAPHIC_DATA], [GEOGRAPHIC_DATA]" at bounding box center [633, 560] width 508 height 44
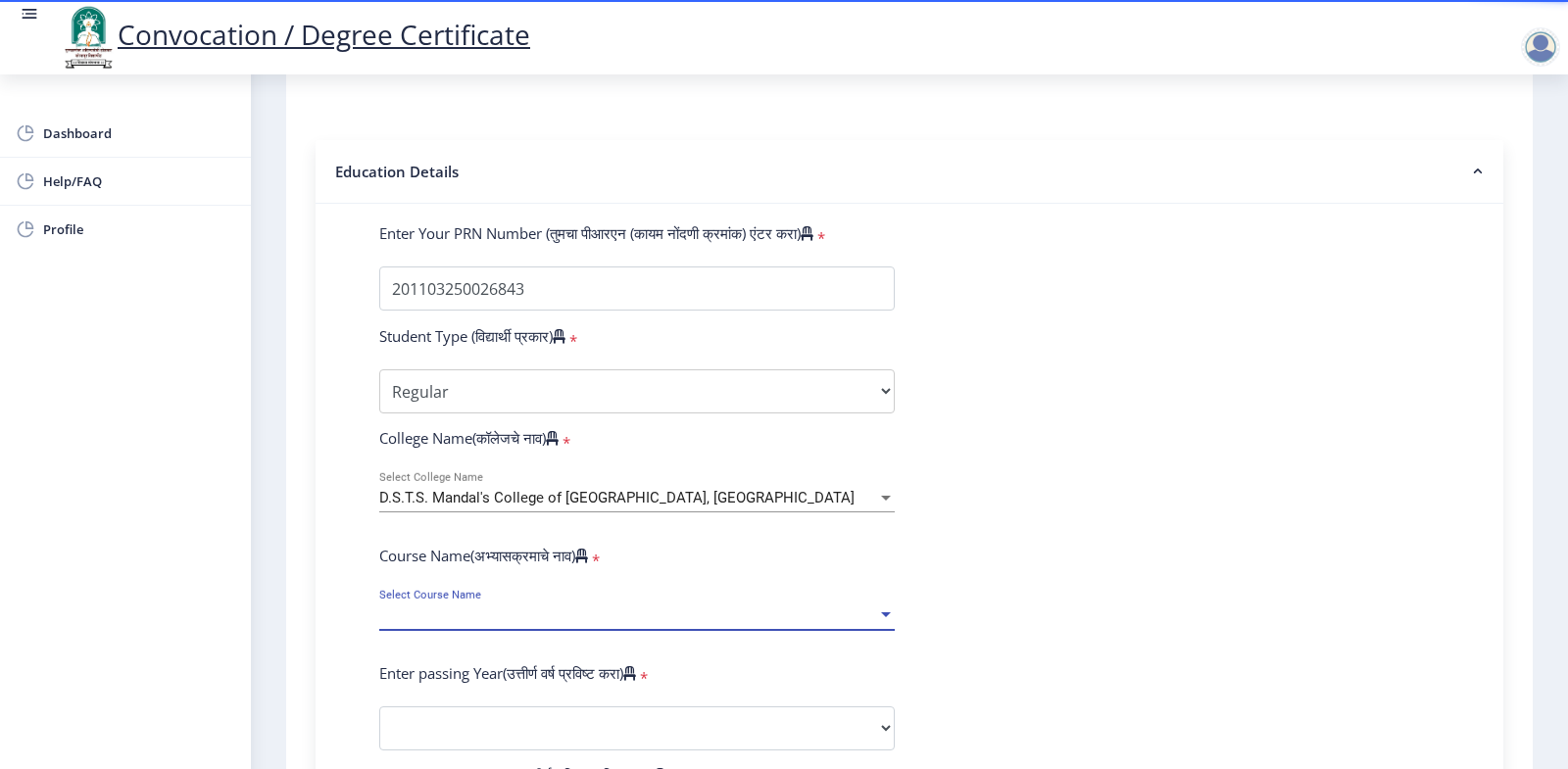
click at [450, 624] on span "Select Course Name" at bounding box center [628, 615] width 498 height 17
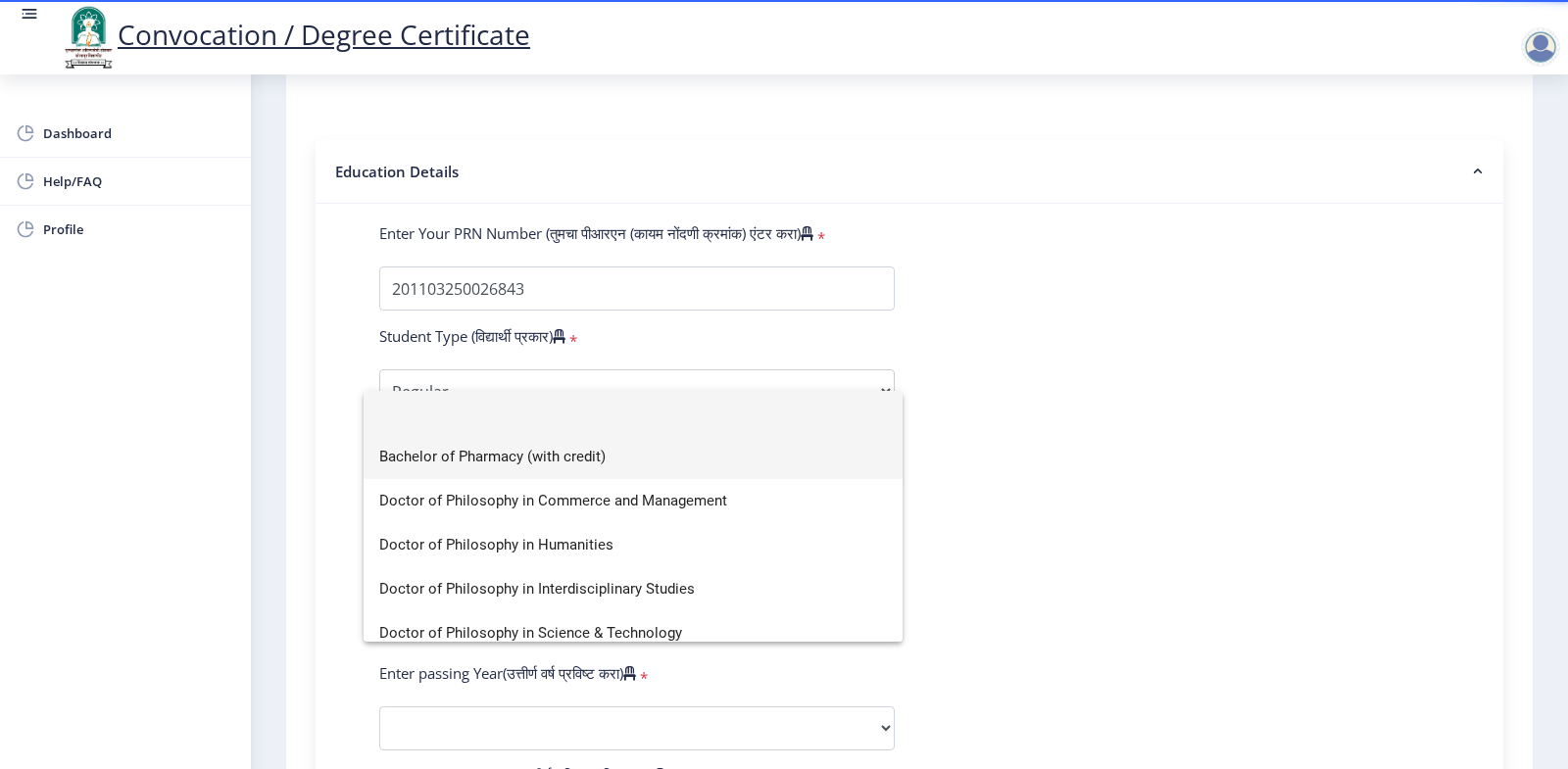
click at [488, 456] on span "Bachelor of Pharmacy (with credit)" at bounding box center [633, 456] width 508 height 44
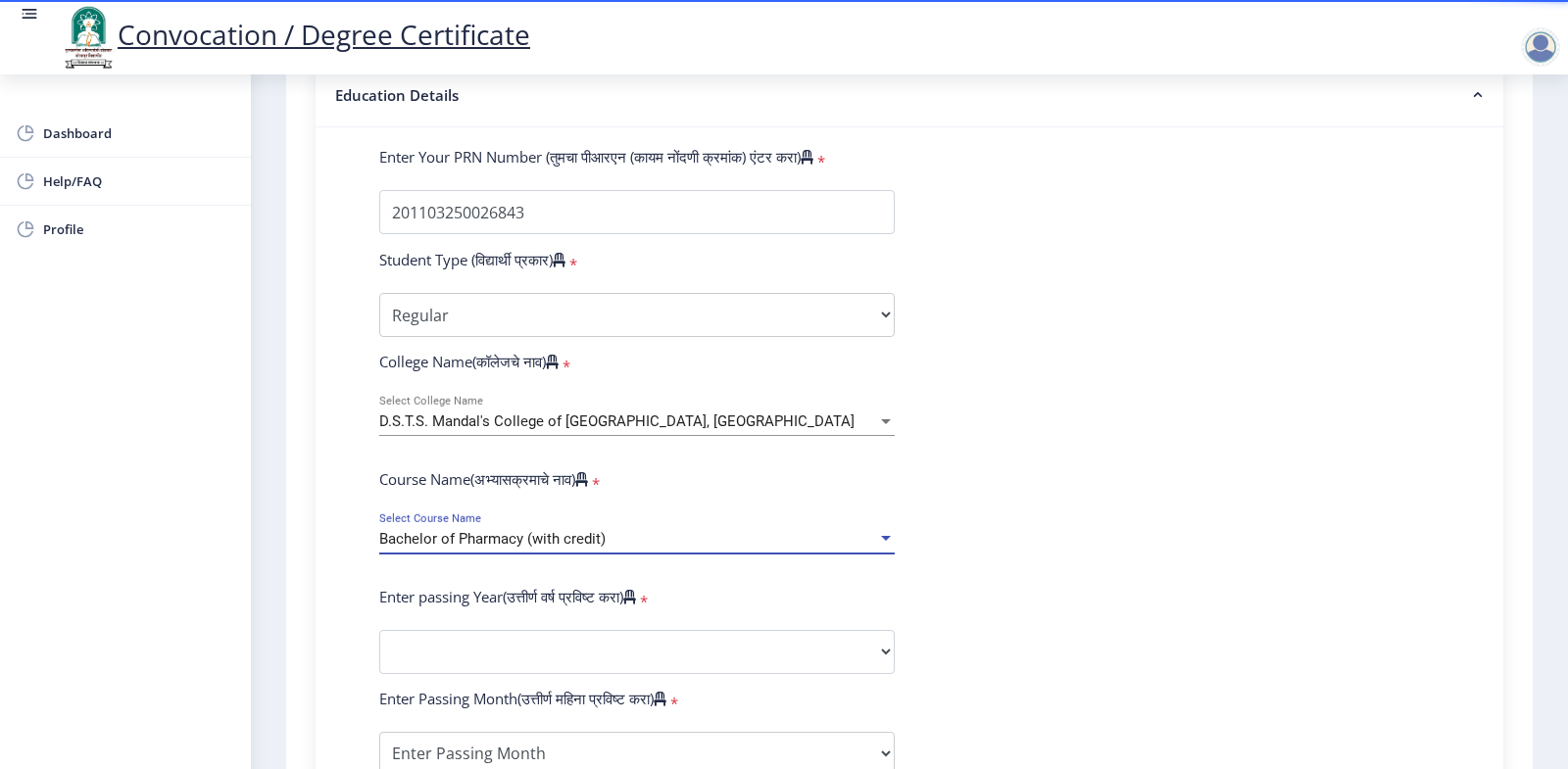
scroll to position [494, 0]
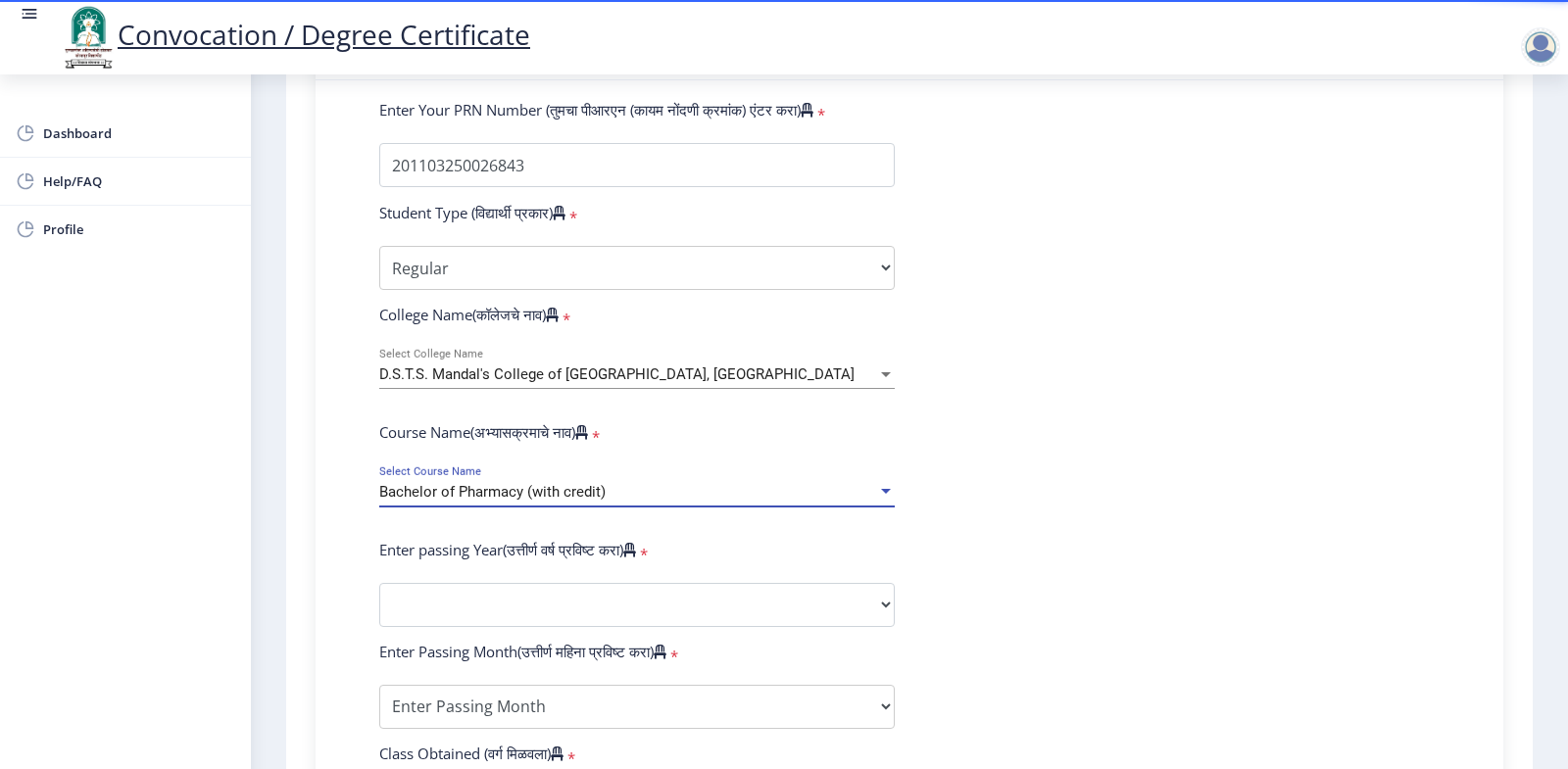
click at [570, 501] on span "Bachelor of Pharmacy (with credit)" at bounding box center [493, 492] width 227 height 18
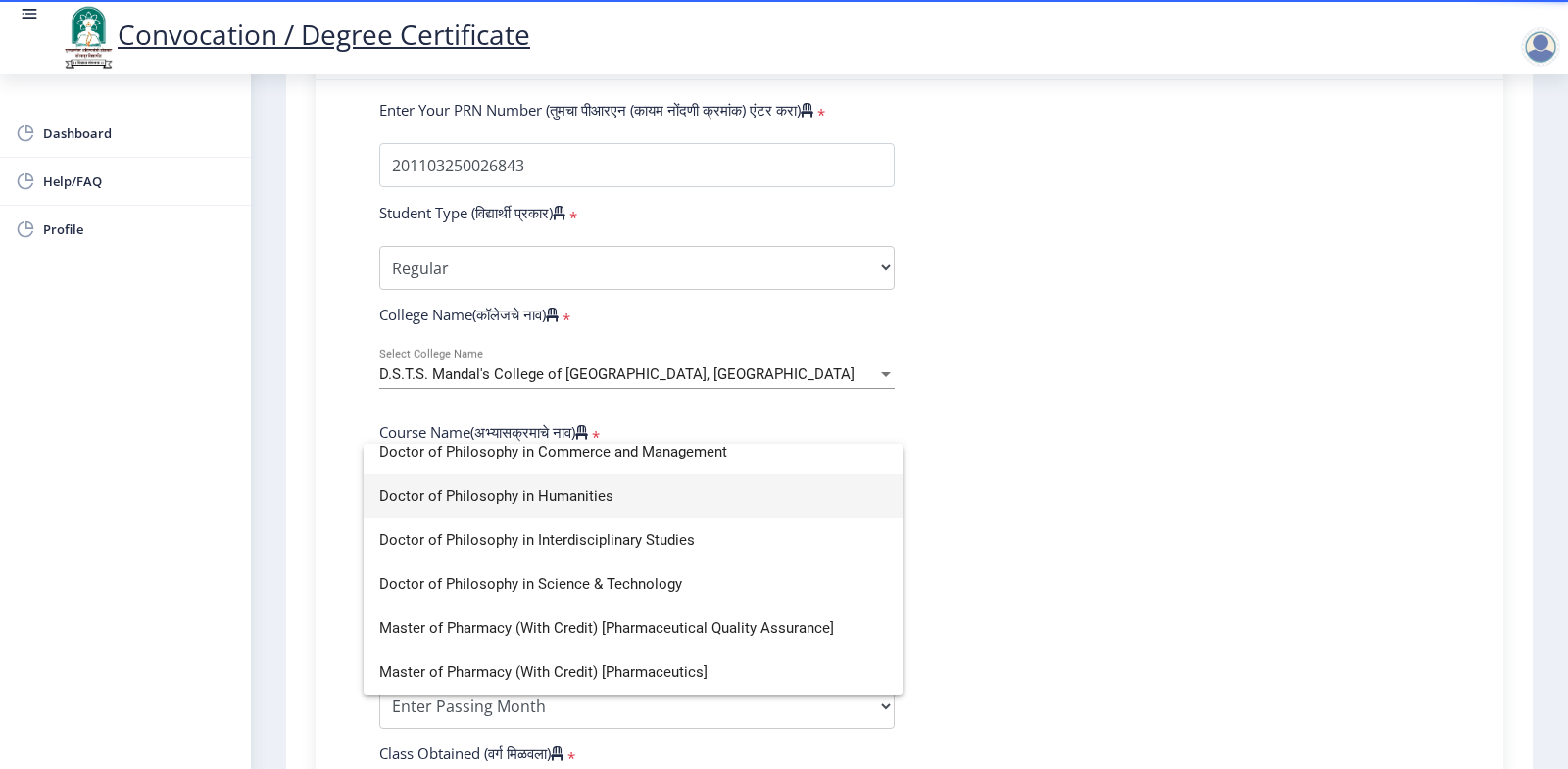
scroll to position [0, 0]
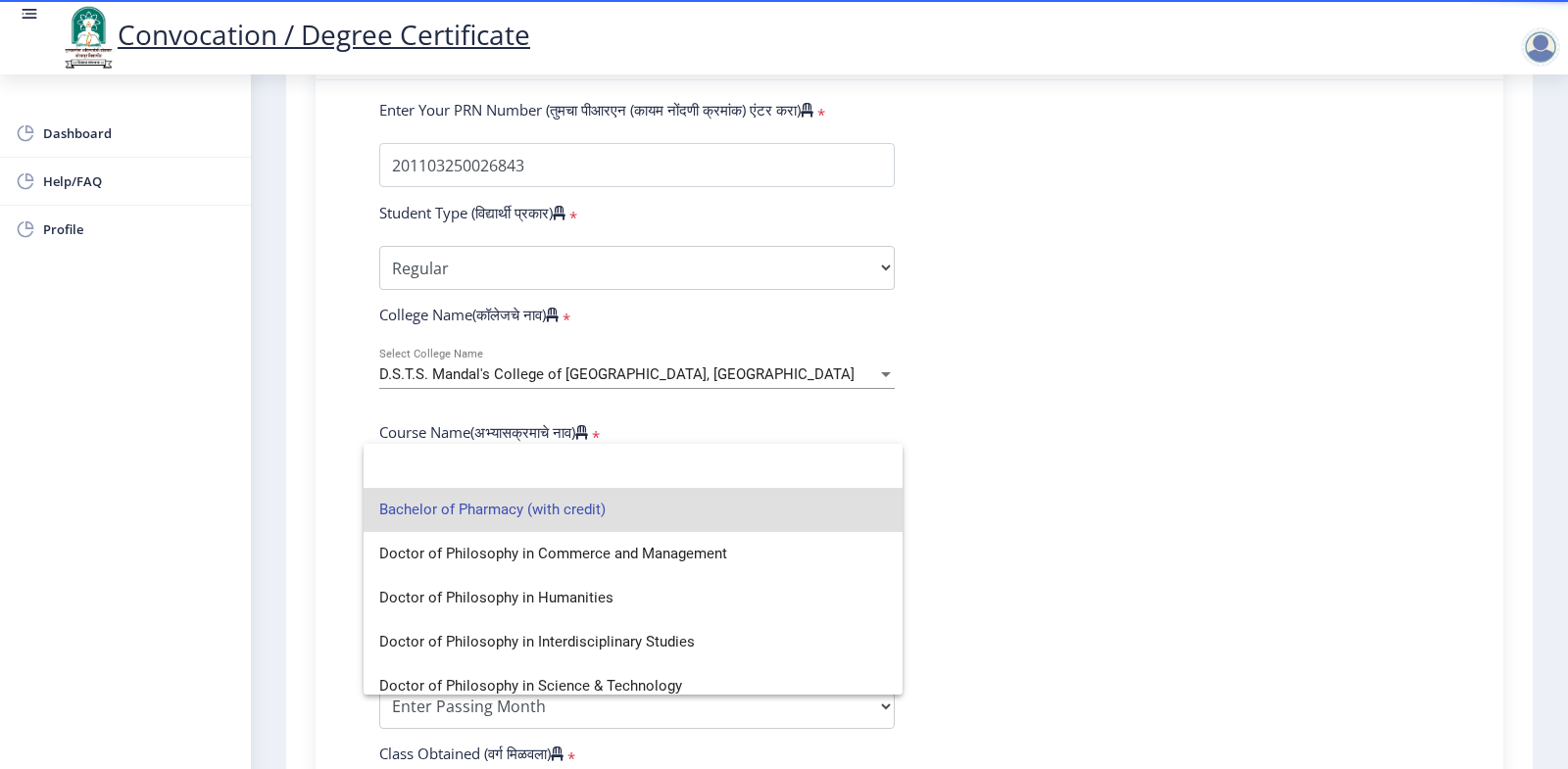
click at [724, 393] on div at bounding box center [784, 384] width 1568 height 769
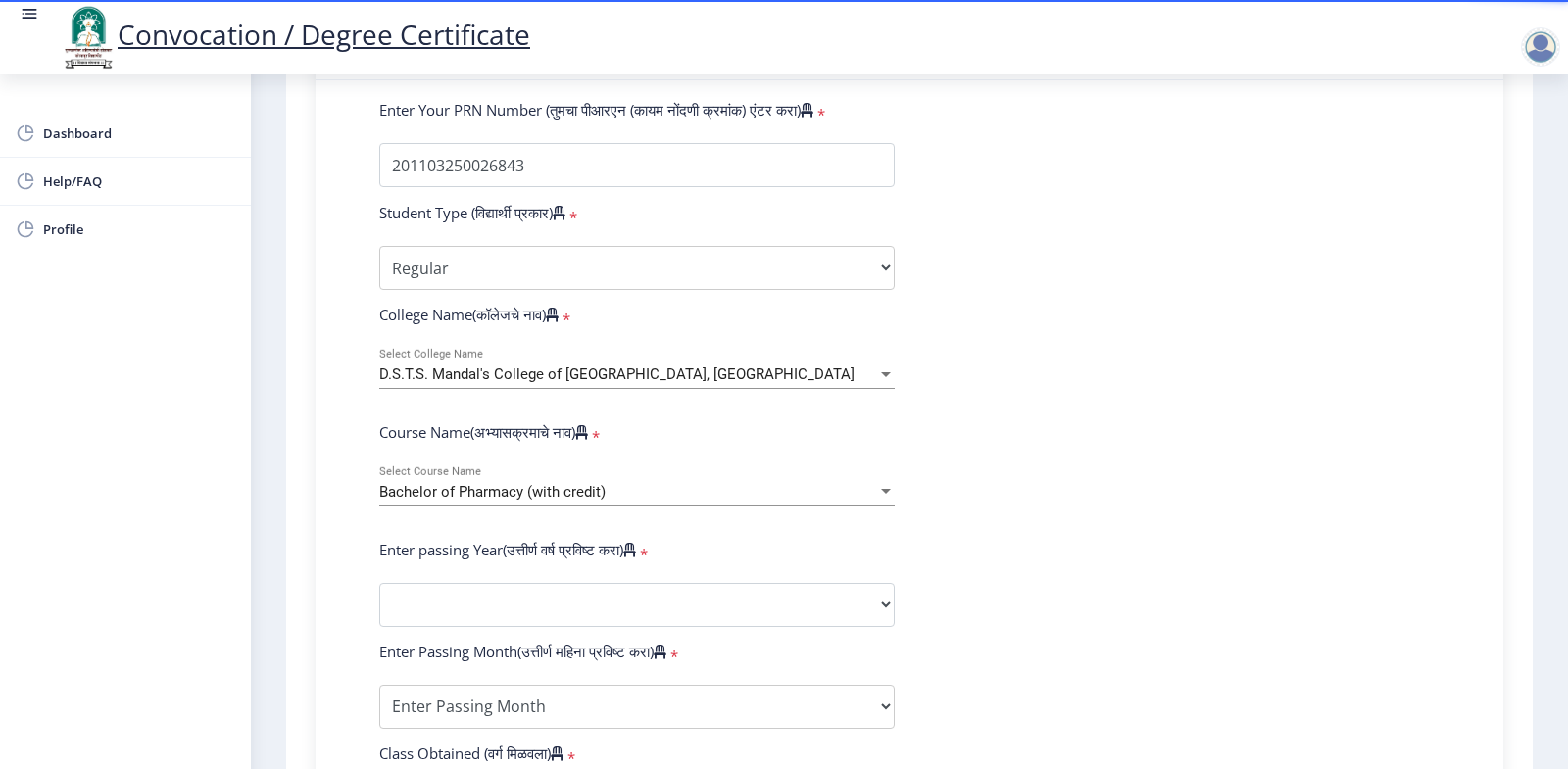
click at [881, 378] on div at bounding box center [886, 375] width 10 height 5
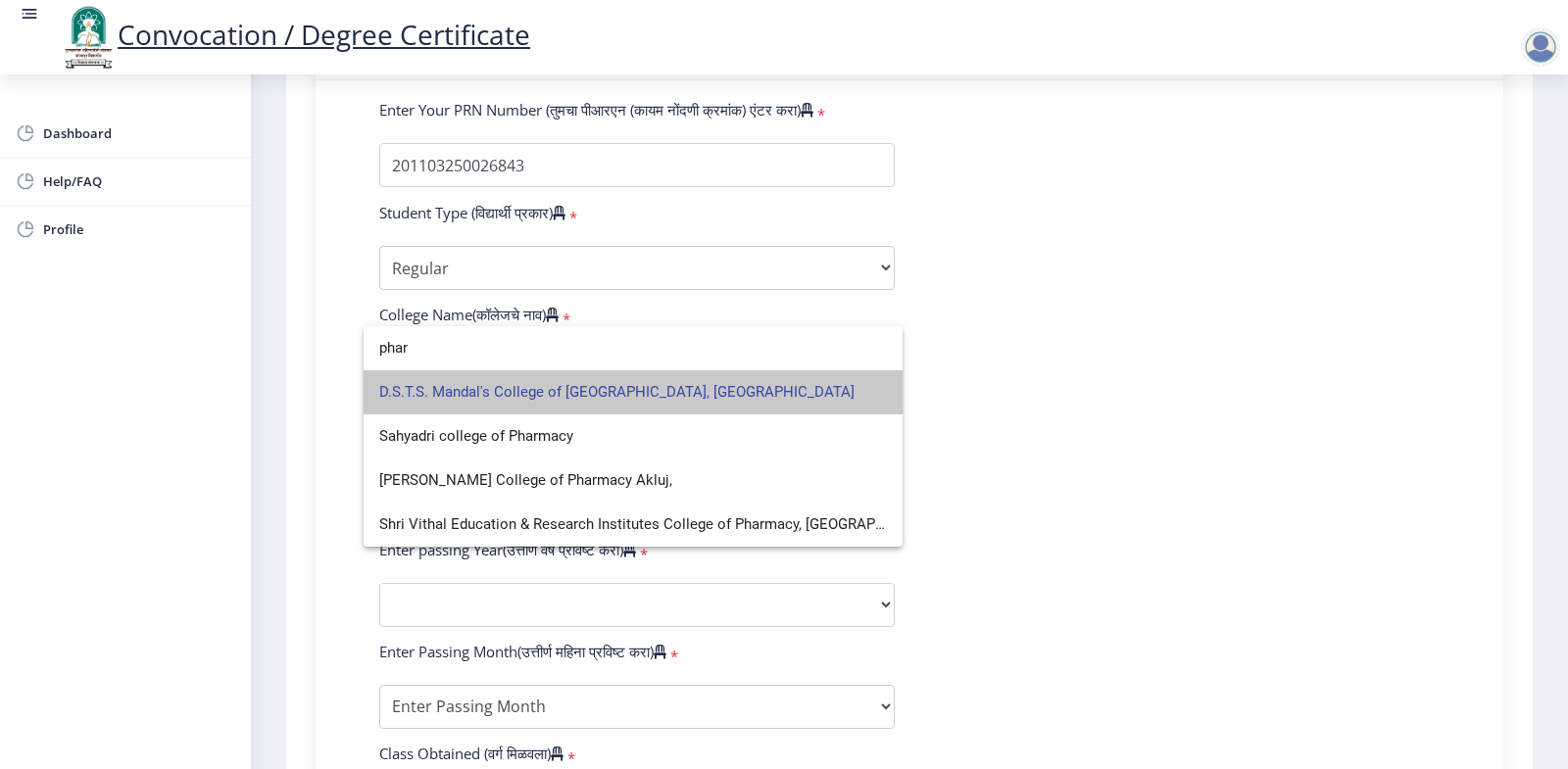
click at [638, 392] on span "D.S.T.S. Mandal's College of [GEOGRAPHIC_DATA], [GEOGRAPHIC_DATA]" at bounding box center [633, 392] width 508 height 44
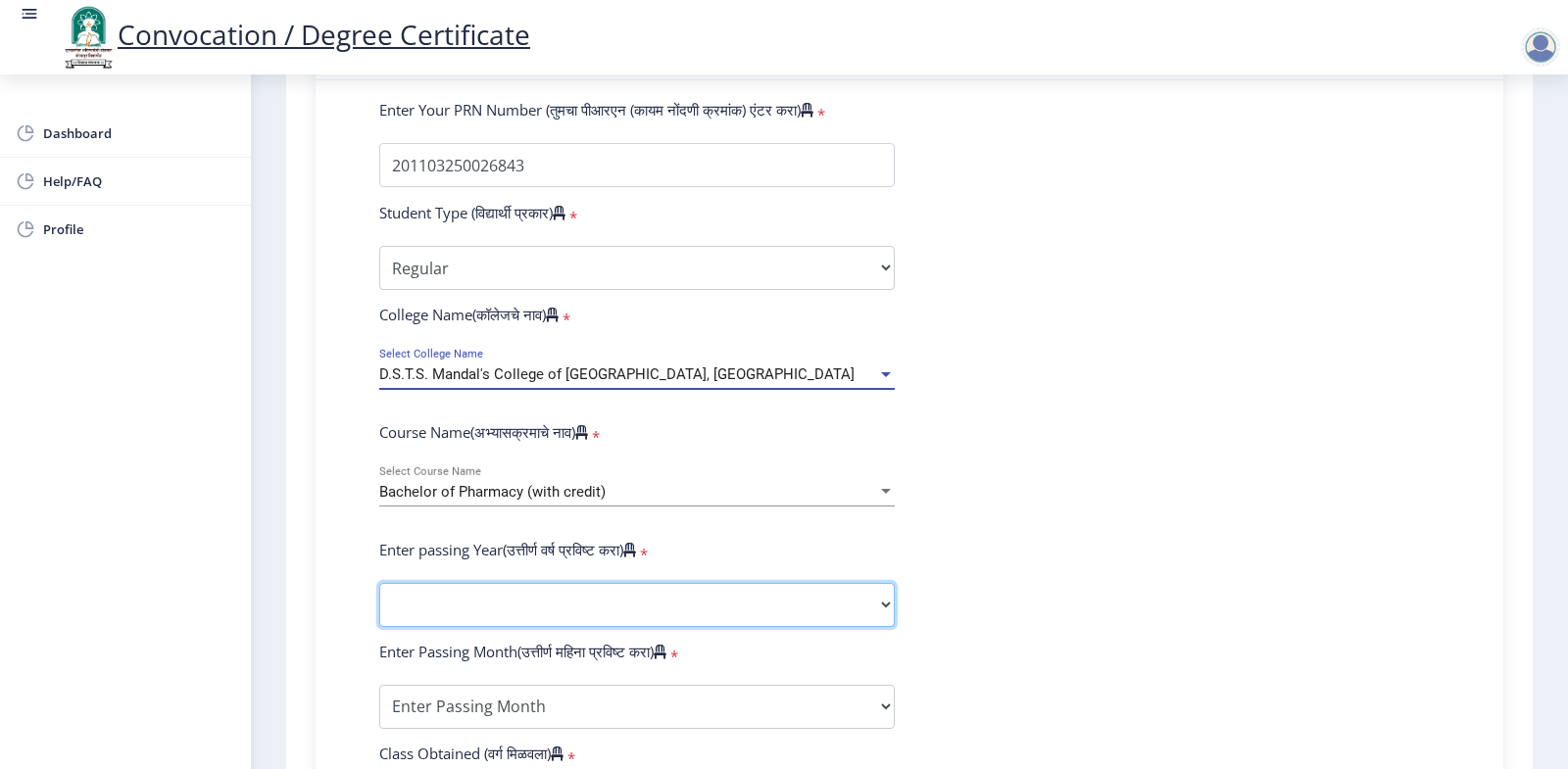
click at [379, 584] on select "2025 2024 2023 2022 2021 2020 2019 2018 2017 2016 2015 2014 2013 2012 2011 2010…" at bounding box center [637, 605] width 515 height 44
select select "2015"
click option "2015" at bounding box center [0, 0] width 0 height 0
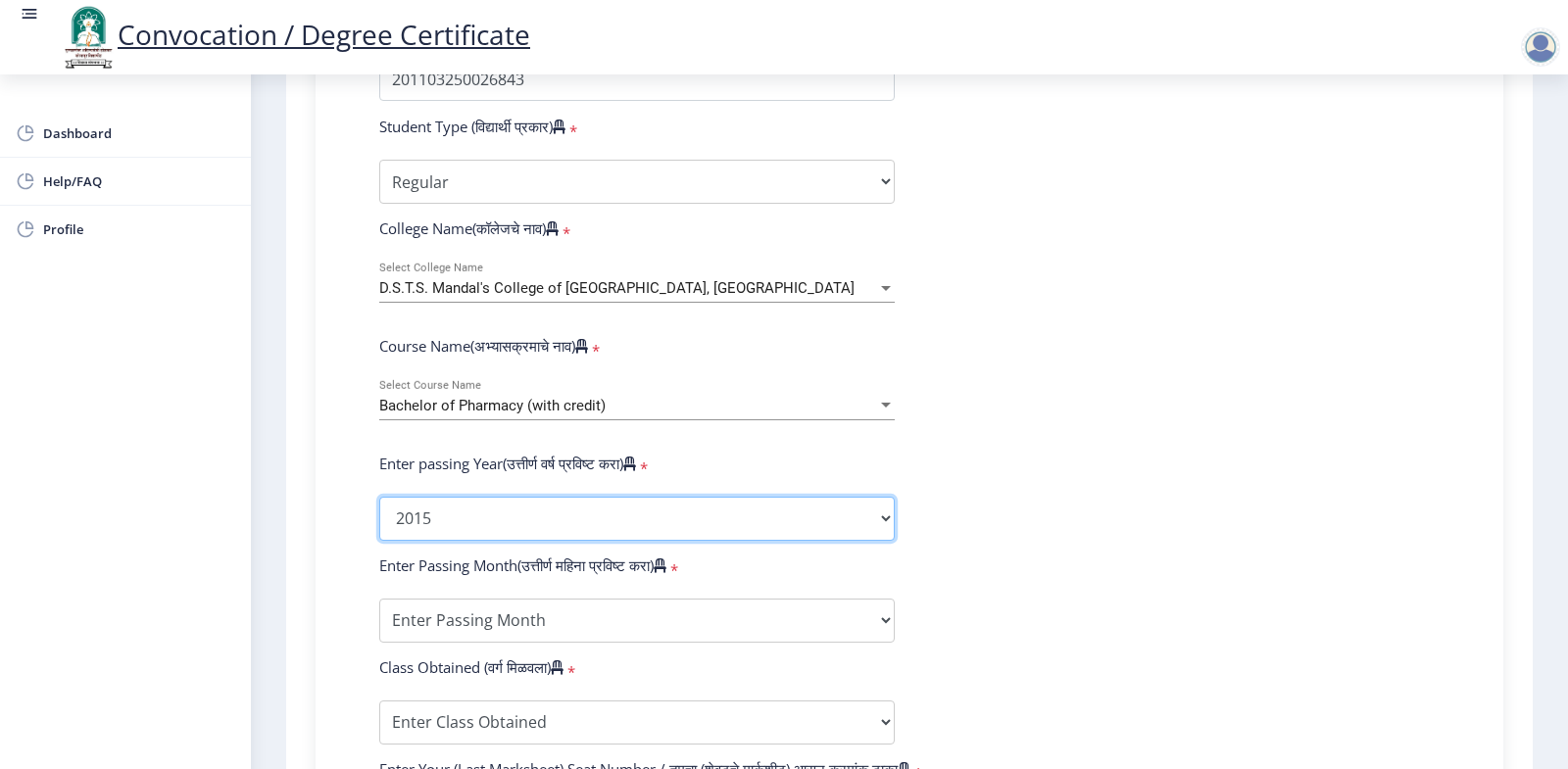
scroll to position [865, 0]
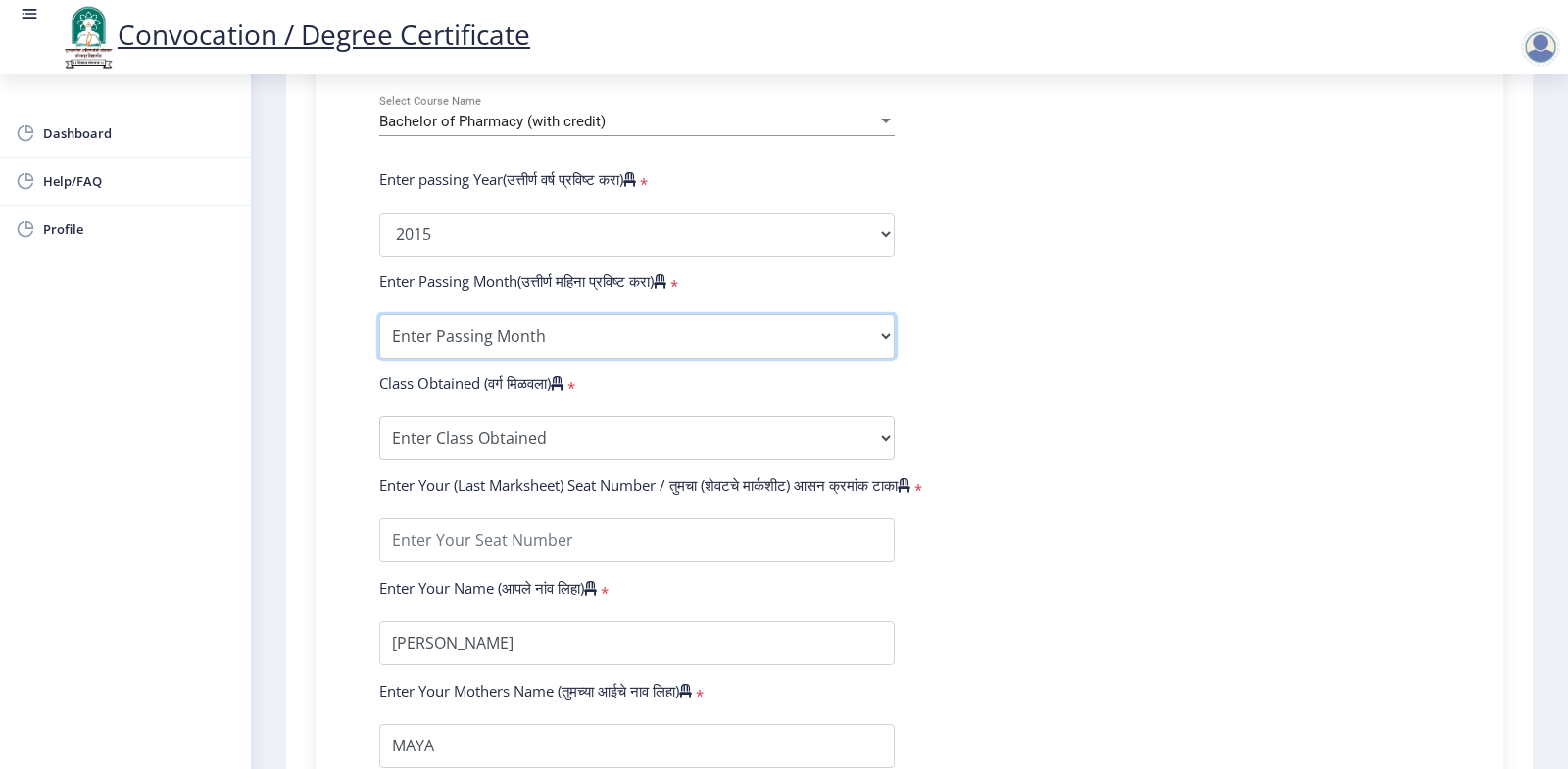
click at [379, 315] on select "Enter Passing Month March April May October November December" at bounding box center [637, 336] width 515 height 44
select select "March"
click option "March" at bounding box center [0, 0] width 0 height 0
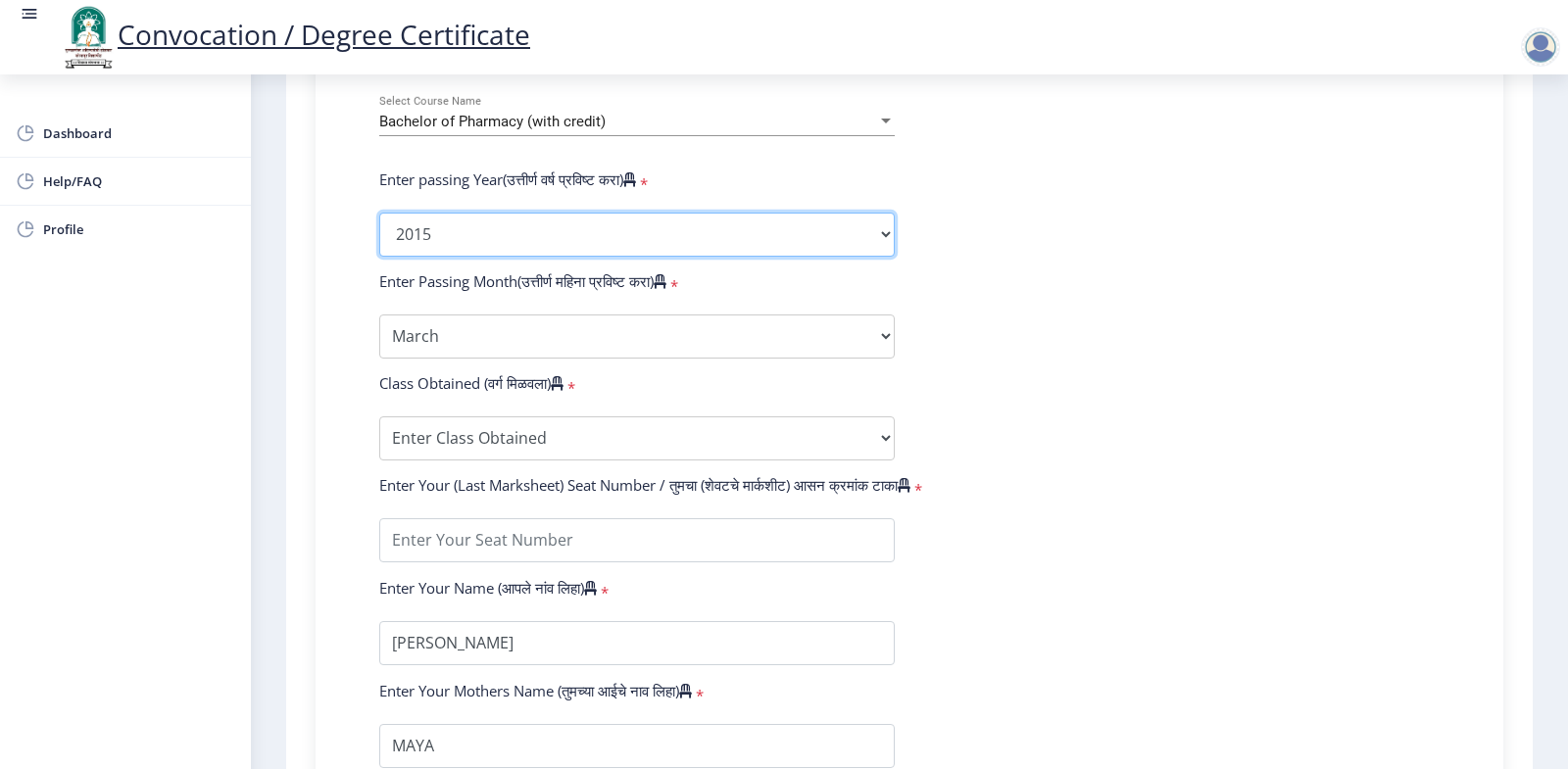
click at [379, 213] on select "2025 2024 2023 2022 2021 2020 2019 2018 2017 2016 2015 2014 2013 2012 2011 2010…" at bounding box center [637, 235] width 515 height 44
select select "2014"
click option "2014" at bounding box center [0, 0] width 0 height 0
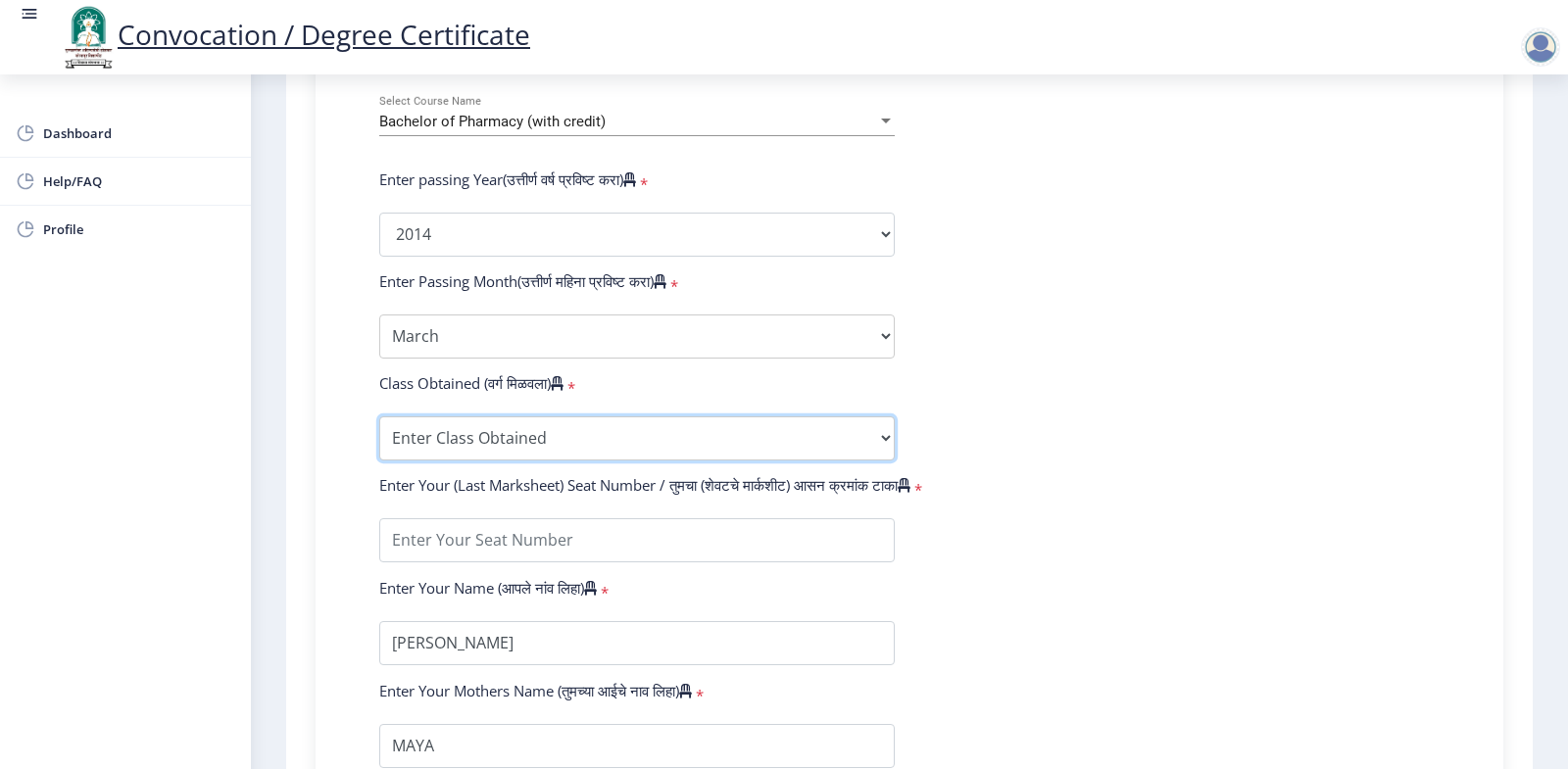
click at [379, 417] on select "Enter Class Obtained FIRST CLASS WITH DISTINCTION FIRST CLASS HIGHER SECOND CLA…" at bounding box center [637, 439] width 515 height 44
select select "FIRST CLASS"
click option "FIRST CLASS" at bounding box center [0, 0] width 0 height 0
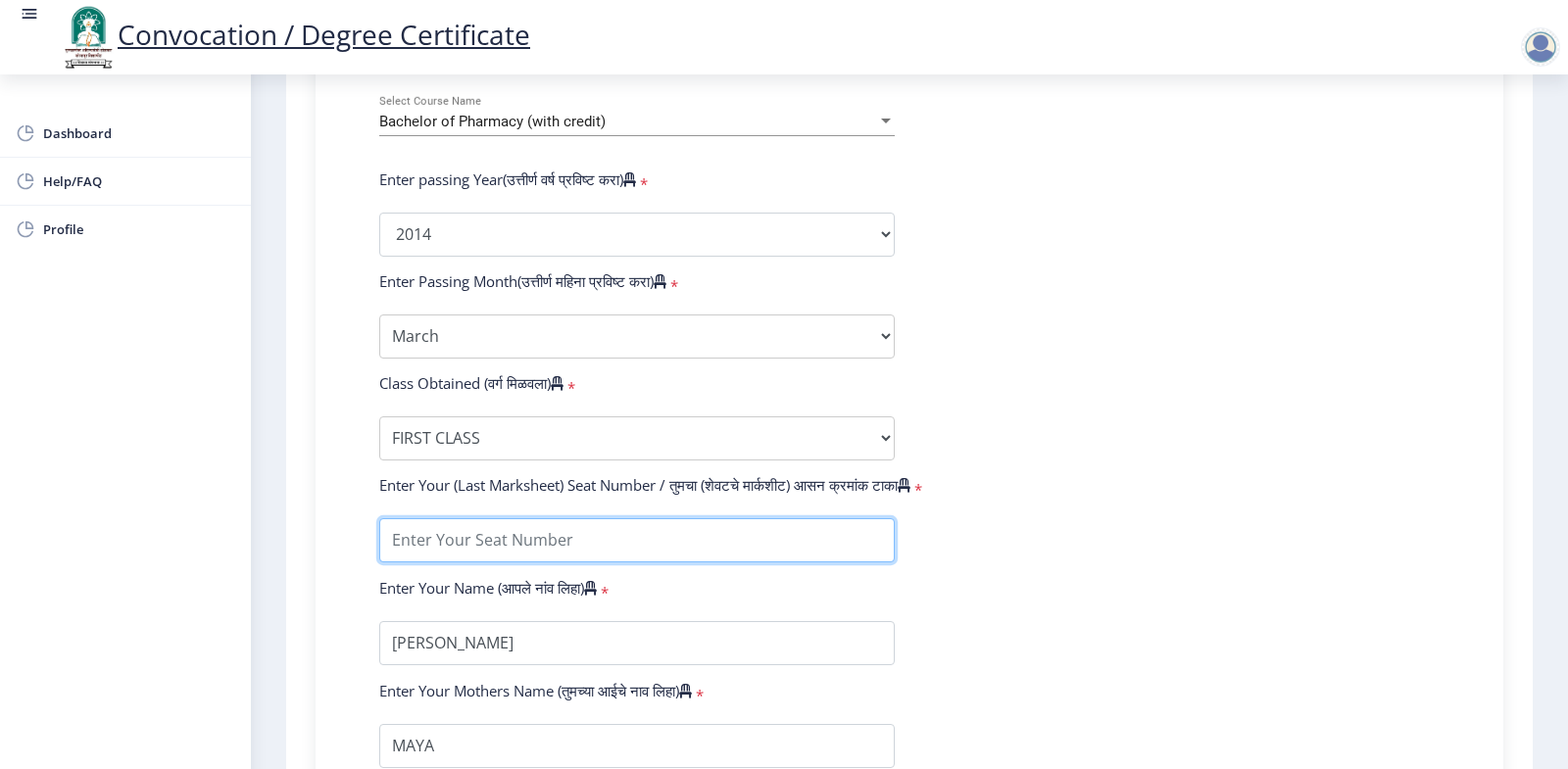
click at [523, 563] on input "textarea" at bounding box center [637, 540] width 515 height 44
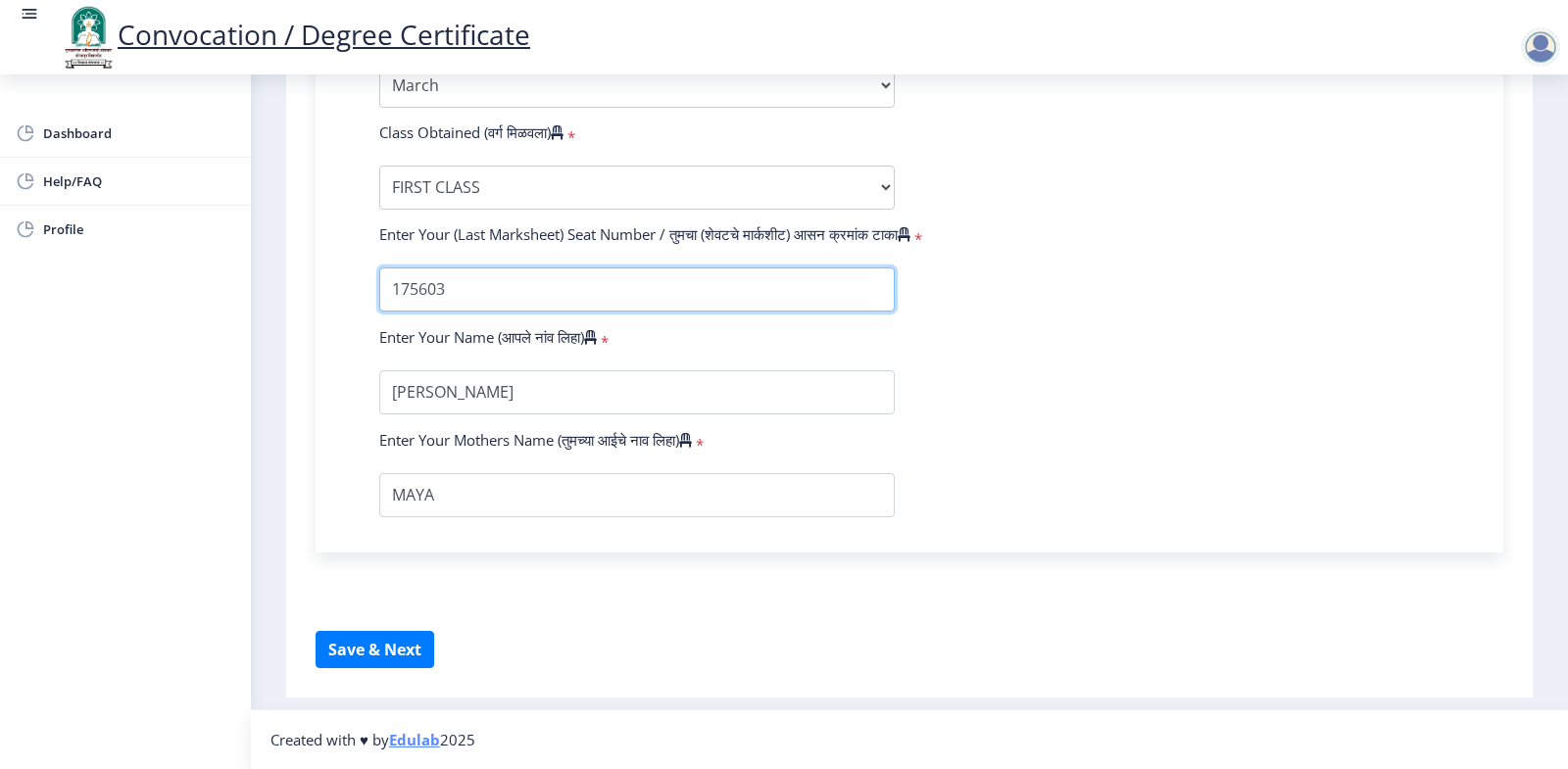
scroll to position [1133, 0]
type input "175603"
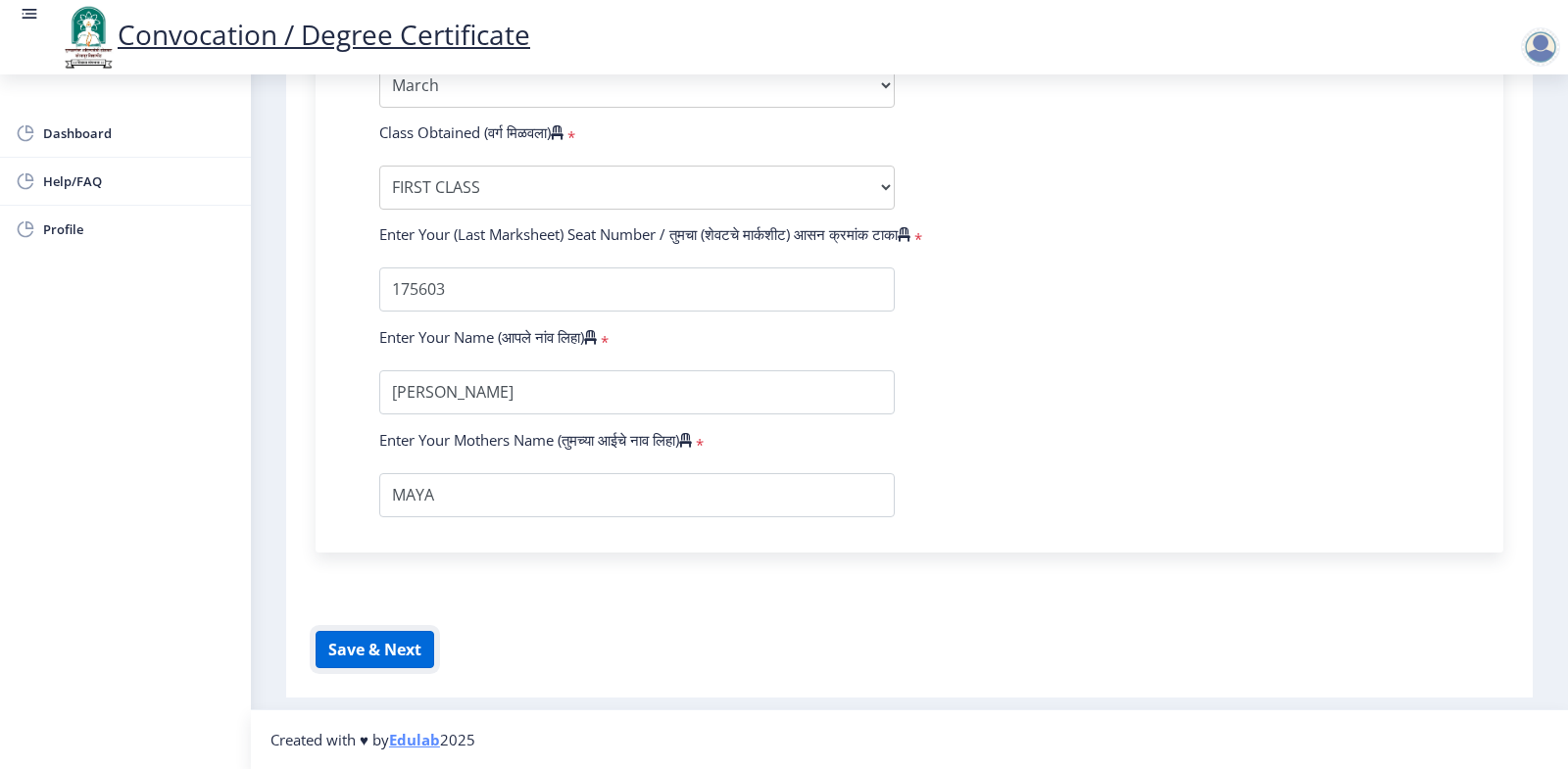
click at [399, 645] on button "Save & Next" at bounding box center [375, 650] width 118 height 37
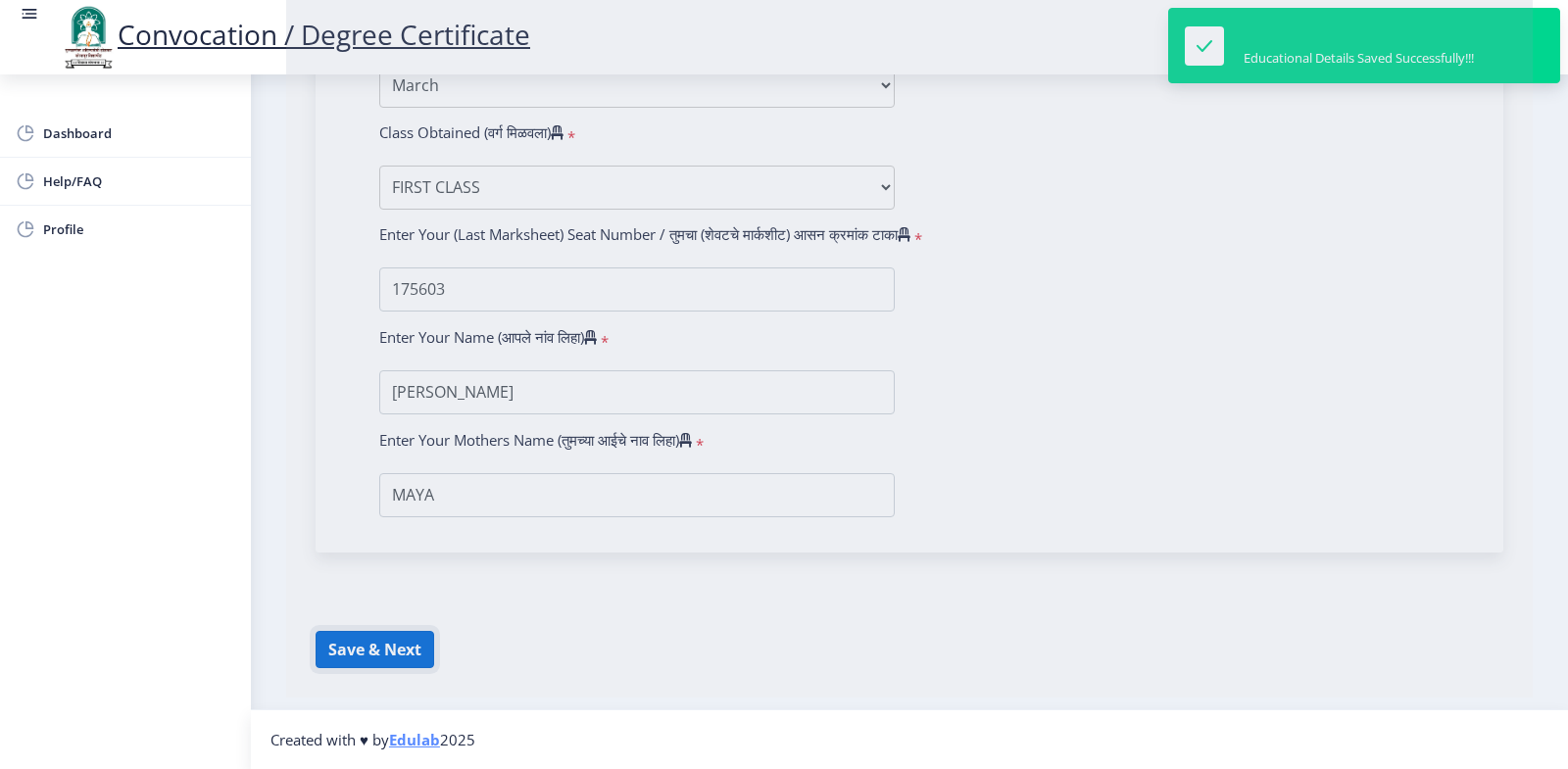
select select
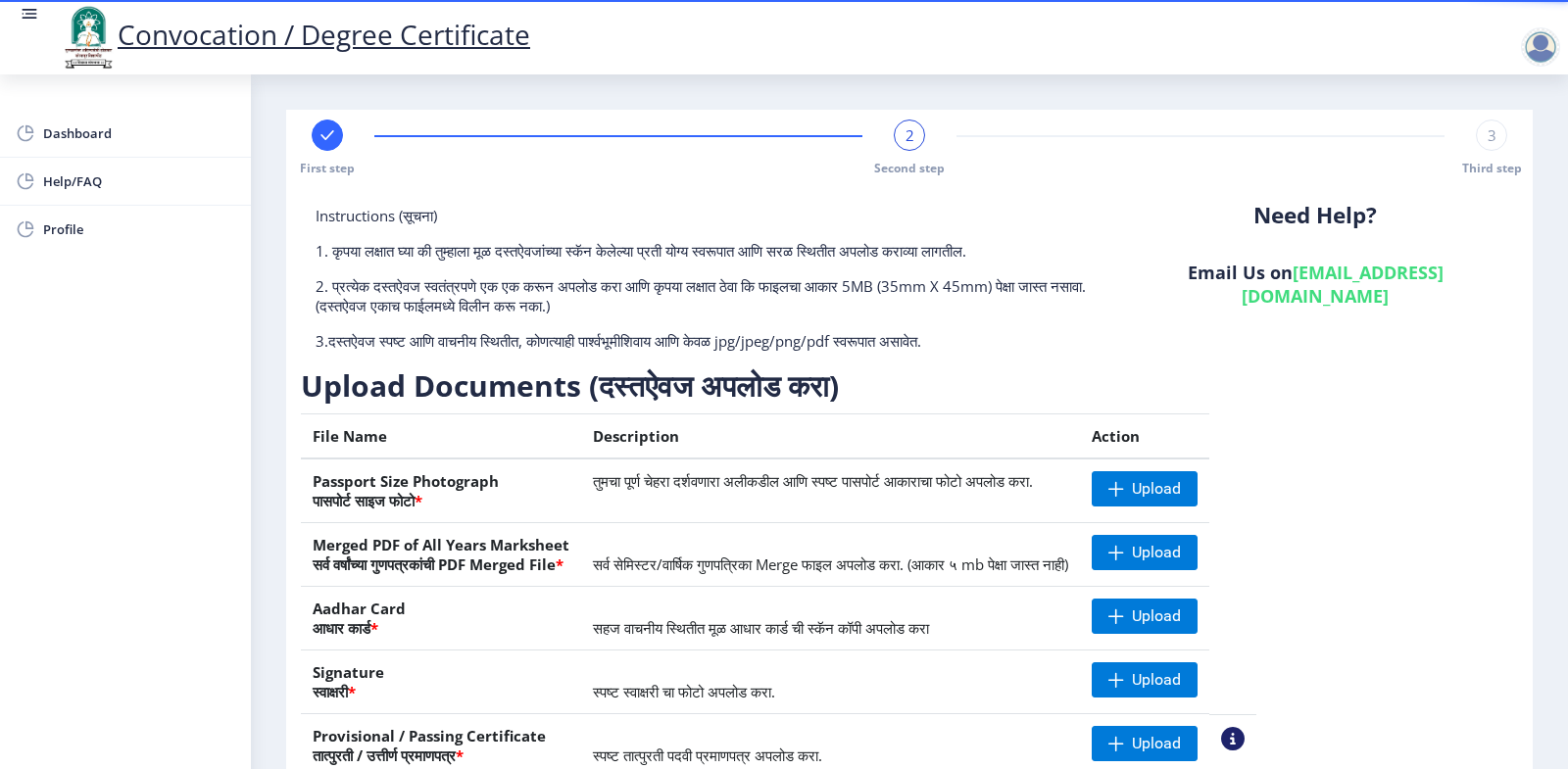
click at [1536, 52] on div at bounding box center [1540, 47] width 39 height 39
click at [1495, 149] on span "Log out" at bounding box center [1489, 153] width 125 height 24
